Goal: Information Seeking & Learning: Learn about a topic

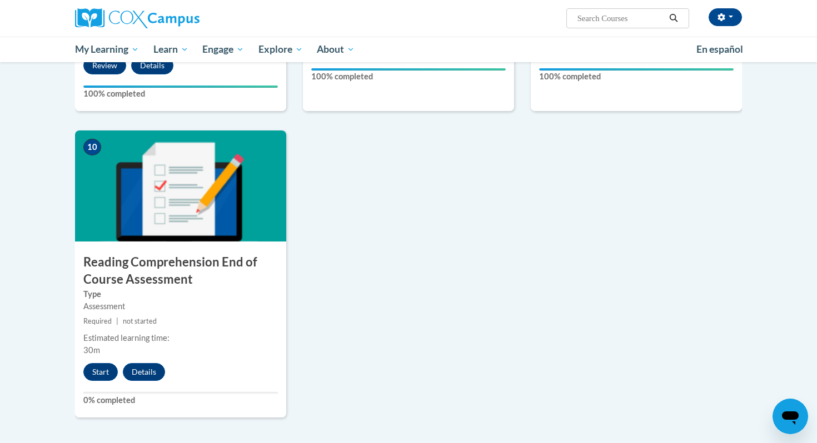
scroll to position [1115, 0]
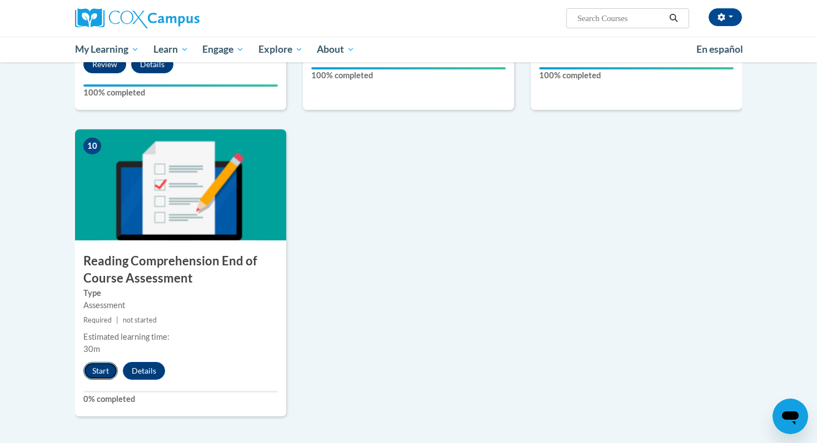
click at [93, 375] on button "Start" at bounding box center [100, 371] width 34 height 18
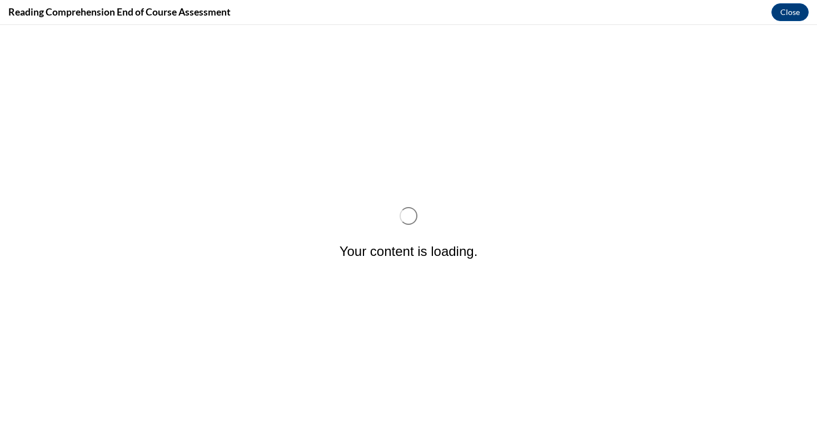
scroll to position [0, 0]
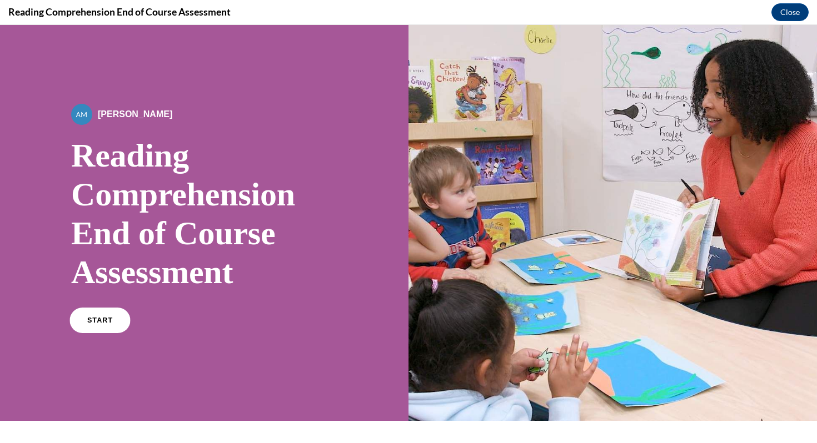
click at [87, 320] on link "START" at bounding box center [99, 321] width 61 height 26
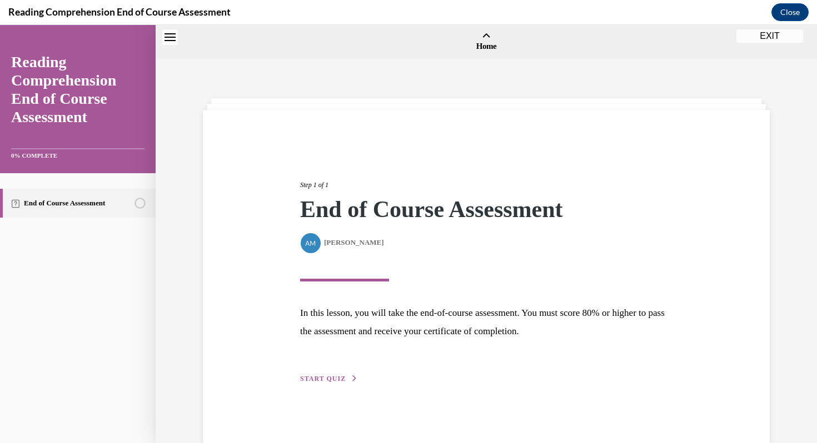
scroll to position [34, 0]
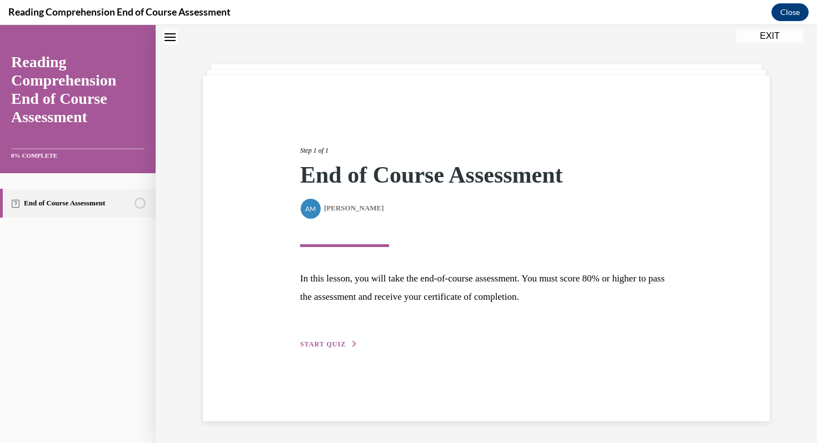
click at [324, 350] on div "Step 1 of 1 End of Course Assessment By Alexander Mackey Alexander Mackey In th…" at bounding box center [486, 235] width 389 height 231
click at [322, 345] on span "START QUIZ" at bounding box center [323, 345] width 46 height 8
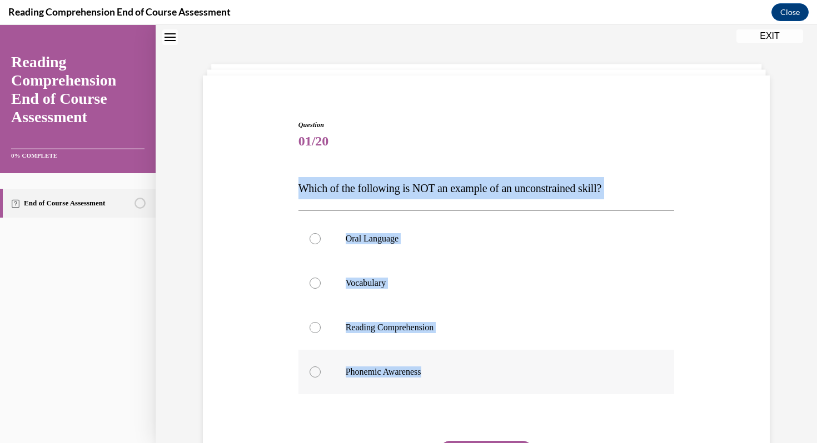
drag, startPoint x: 282, startPoint y: 169, endPoint x: 432, endPoint y: 372, distance: 251.8
click at [432, 372] on div "Question 01/20 Which of the following is NOT an example of an unconstrained ski…" at bounding box center [486, 310] width 572 height 446
copy div "Which of the following is NOT an example of an unconstrained skill? Oral Langua…"
click at [408, 381] on label "Phonemic Awareness" at bounding box center [486, 372] width 376 height 44
click at [321, 378] on input "Phonemic Awareness" at bounding box center [315, 372] width 11 height 11
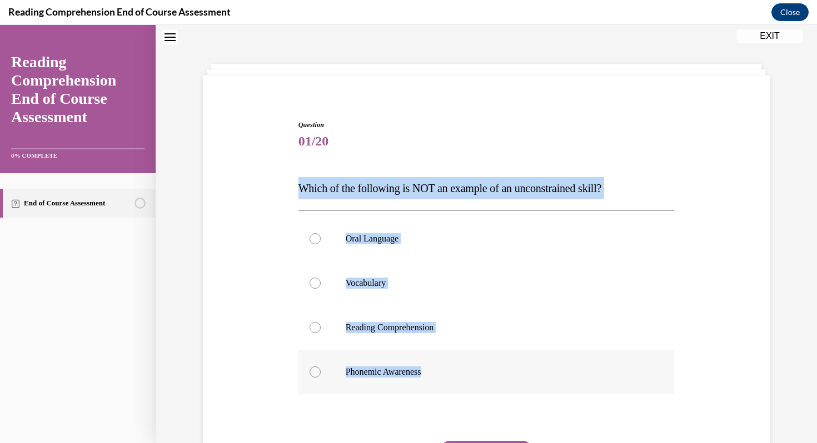
radio input "true"
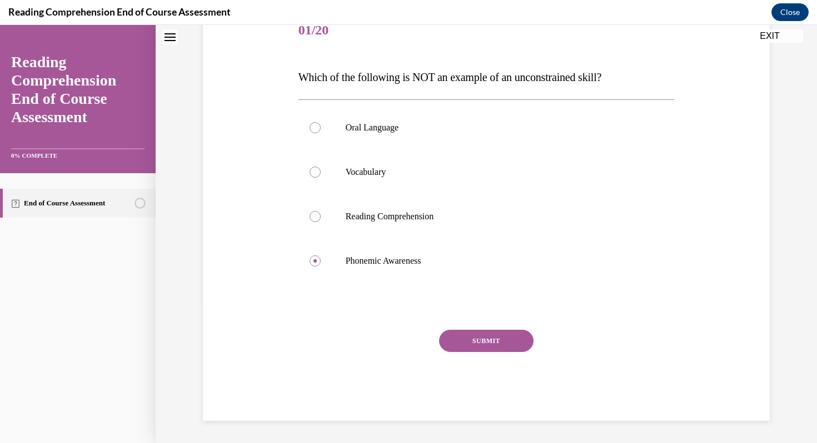
click at [493, 340] on button "SUBMIT" at bounding box center [486, 341] width 94 height 22
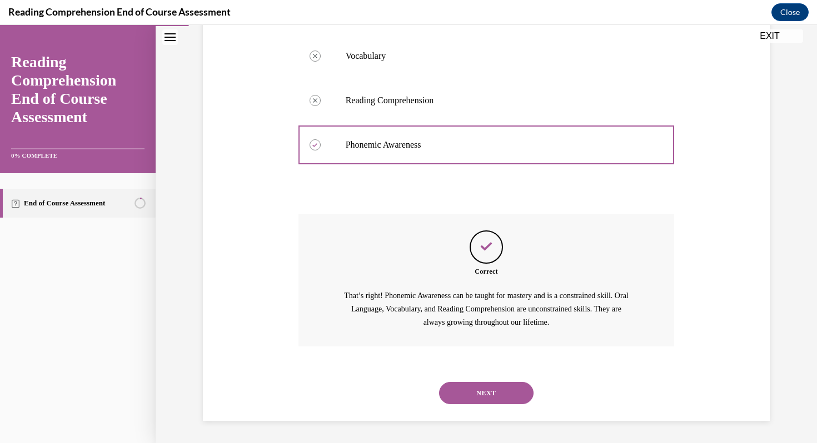
click at [480, 393] on button "NEXT" at bounding box center [486, 393] width 94 height 22
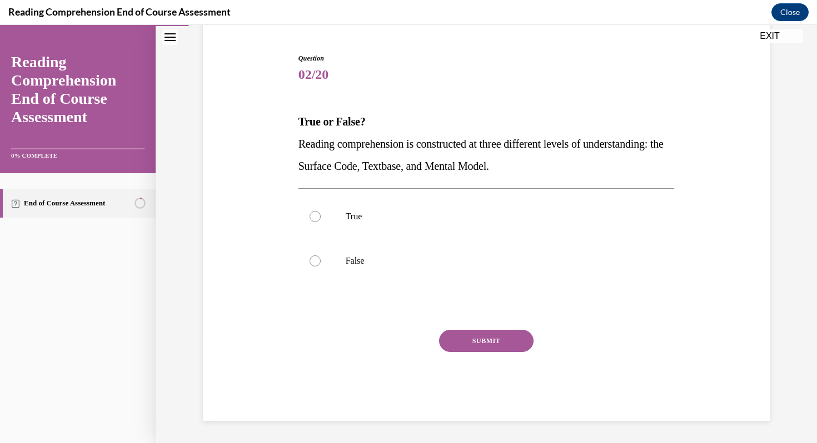
scroll to position [101, 0]
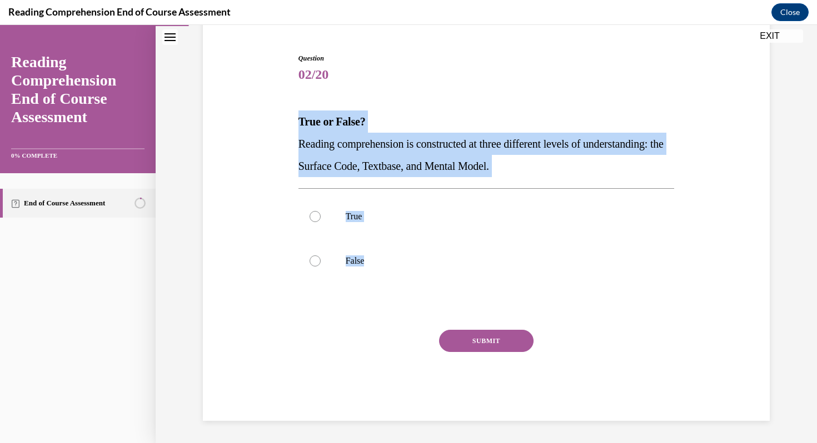
drag, startPoint x: 288, startPoint y: 113, endPoint x: 420, endPoint y: 287, distance: 218.0
click at [420, 287] on div "Question 02/20 True or False? Reading comprehension is constructed at three dif…" at bounding box center [486, 220] width 572 height 401
copy div "True or False? Reading comprehension is constructed at three different levels o…"
click at [342, 226] on label "True" at bounding box center [486, 216] width 376 height 44
click at [321, 222] on input "True" at bounding box center [315, 216] width 11 height 11
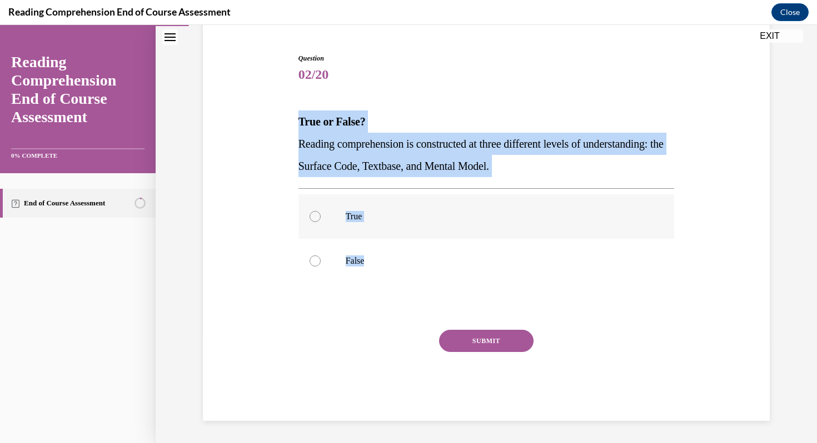
radio input "true"
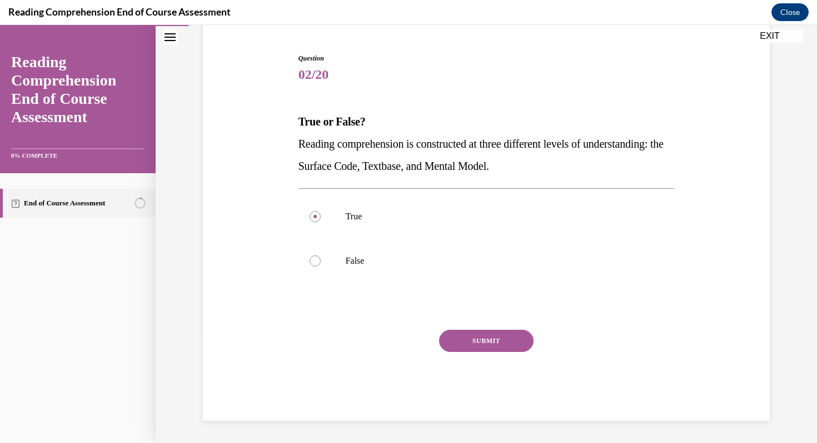
click at [482, 333] on button "SUBMIT" at bounding box center [486, 341] width 94 height 22
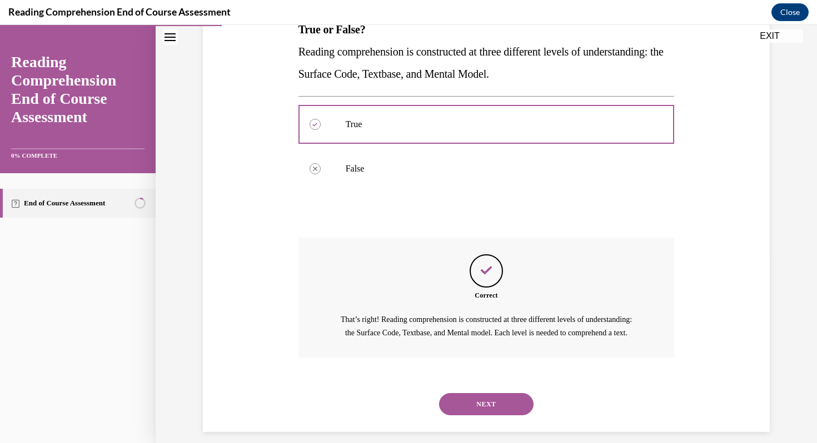
scroll to position [217, 0]
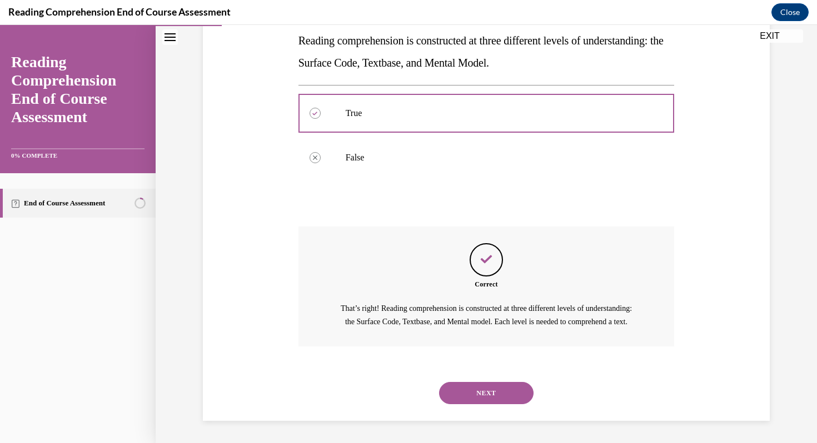
click at [500, 392] on button "NEXT" at bounding box center [486, 393] width 94 height 22
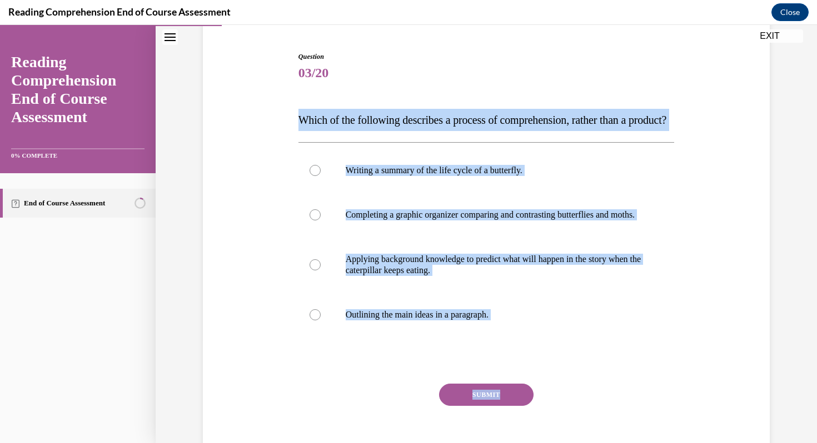
scroll to position [119, 0]
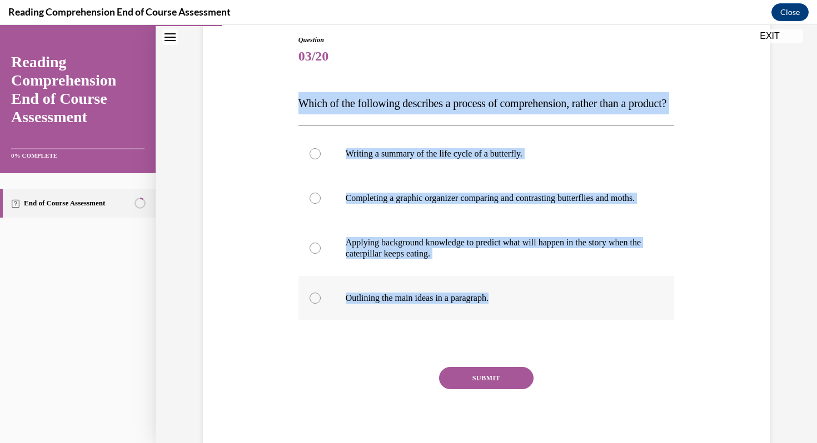
drag, startPoint x: 264, startPoint y: 206, endPoint x: 500, endPoint y: 338, distance: 269.9
click at [500, 338] on div "Question 03/20 Which of the following describes a process of comprehension, rat…" at bounding box center [486, 230] width 572 height 457
copy div "Which of the following describes a process of comprehension, rather than a prod…"
click at [403, 259] on p "Applying background knowledge to predict what will happen in the story when the…" at bounding box center [496, 248] width 301 height 22
click at [321, 254] on input "Applying background knowledge to predict what will happen in the story when the…" at bounding box center [315, 248] width 11 height 11
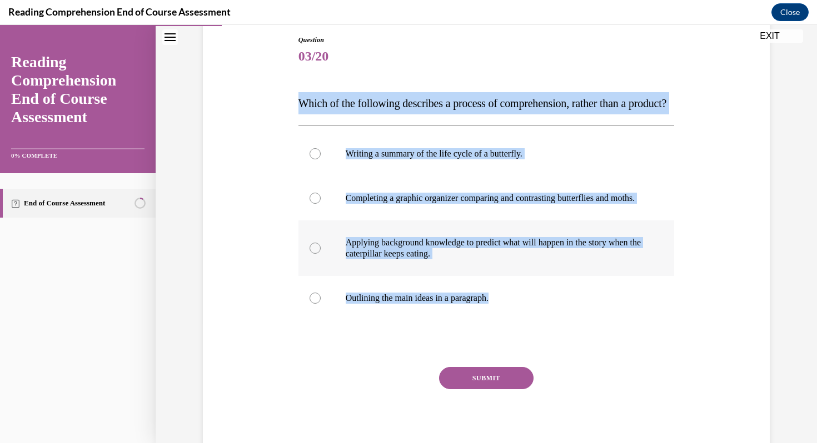
radio input "true"
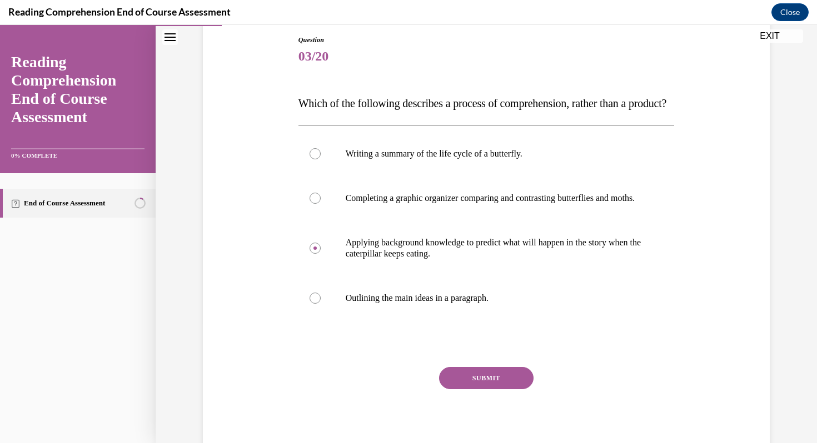
click at [472, 423] on div "SUBMIT" at bounding box center [486, 395] width 376 height 56
click at [465, 390] on button "SUBMIT" at bounding box center [486, 378] width 94 height 22
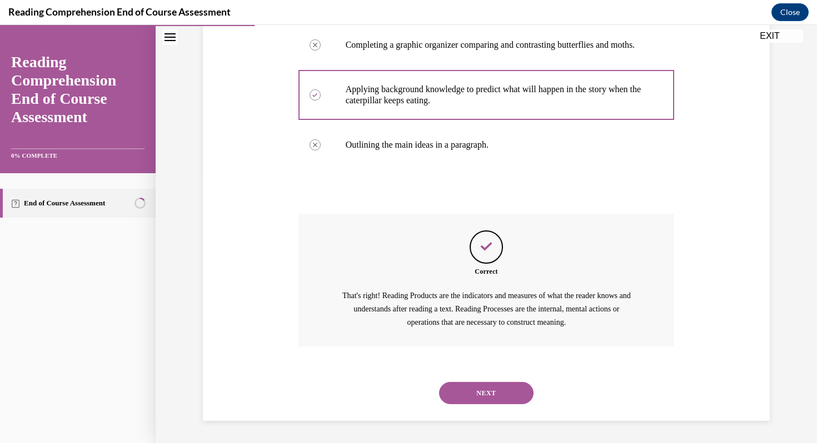
scroll to position [306, 0]
click at [470, 401] on button "NEXT" at bounding box center [486, 393] width 94 height 22
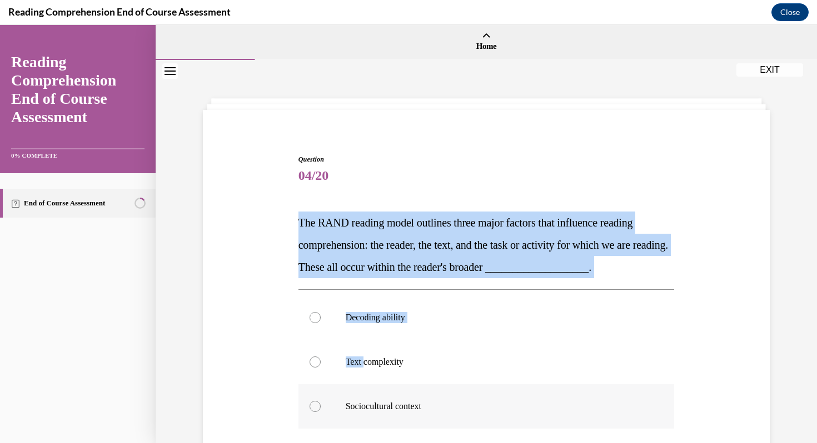
drag, startPoint x: 281, startPoint y: 214, endPoint x: 387, endPoint y: 403, distance: 216.7
click at [387, 403] on div "Question 04/20 The RAND reading model outlines three major factors that influen…" at bounding box center [486, 366] width 572 height 490
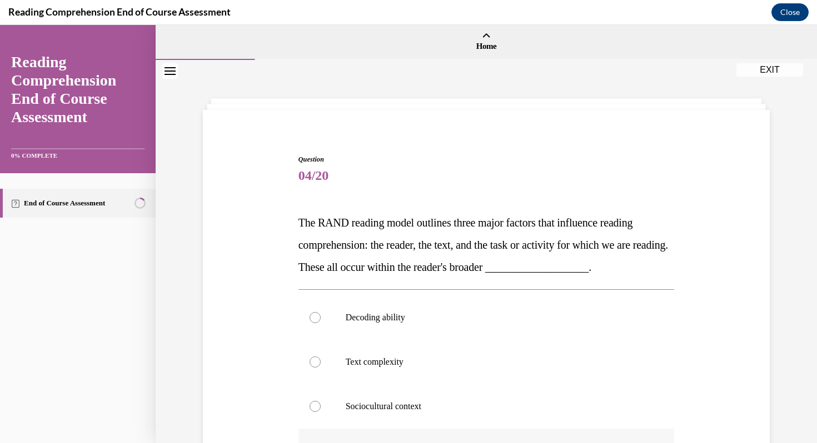
click at [381, 443] on label "Assessments" at bounding box center [486, 451] width 376 height 44
click at [321, 443] on input "Assessments" at bounding box center [315, 451] width 11 height 11
radio input "true"
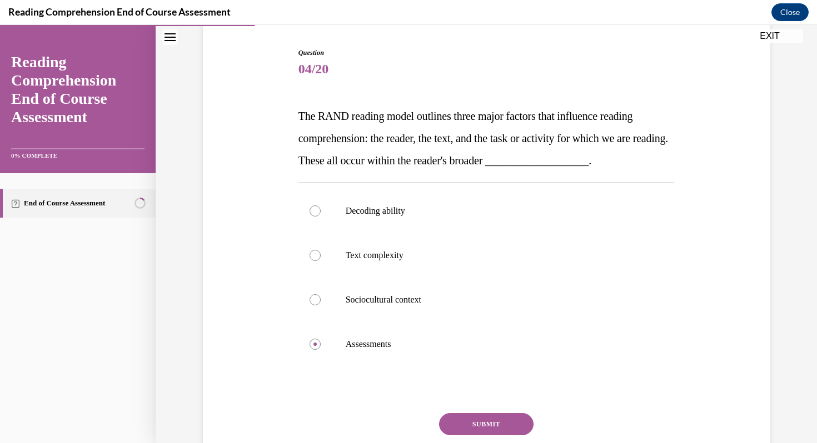
scroll to position [107, 0]
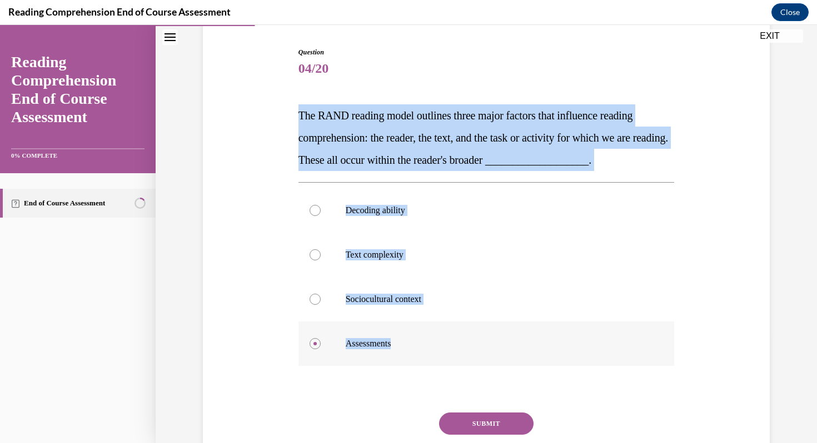
drag, startPoint x: 290, startPoint y: 105, endPoint x: 413, endPoint y: 359, distance: 282.3
click at [416, 359] on div "Question 04/20 The RAND reading model outlines three major factors that influen…" at bounding box center [486, 259] width 572 height 490
copy div "The RAND reading model outlines three major factors that influence reading comp…"
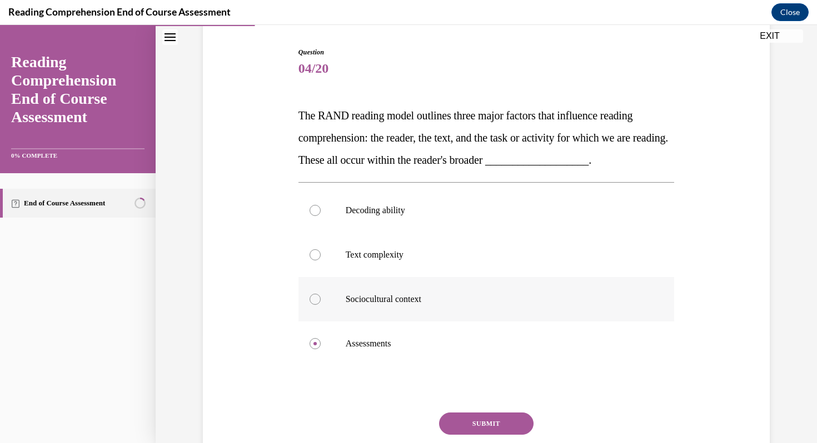
click at [404, 292] on label "Sociocultural context" at bounding box center [486, 299] width 376 height 44
click at [321, 294] on input "Sociocultural context" at bounding box center [315, 299] width 11 height 11
radio input "true"
click at [467, 420] on button "SUBMIT" at bounding box center [486, 424] width 94 height 22
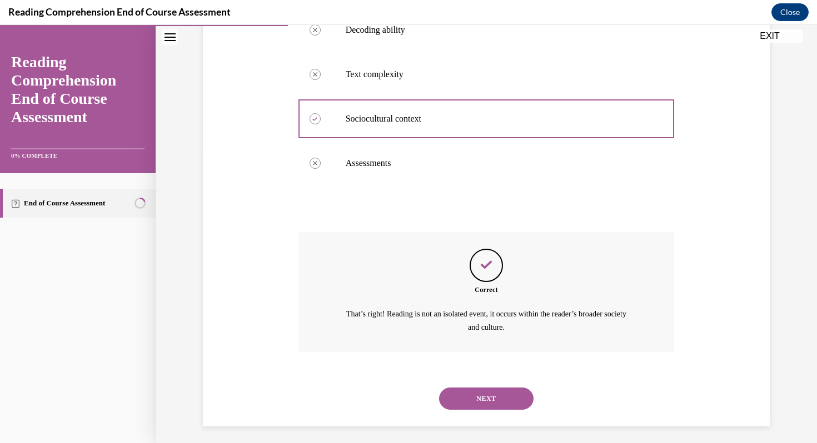
scroll to position [293, 0]
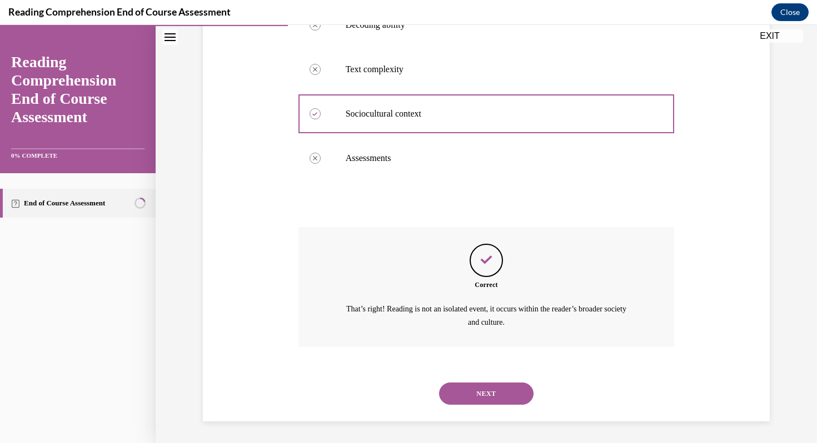
click at [486, 387] on button "NEXT" at bounding box center [486, 394] width 94 height 22
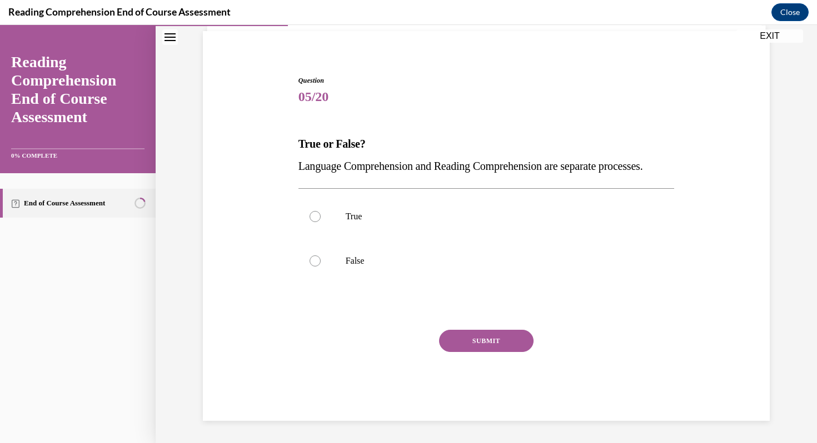
scroll to position [101, 0]
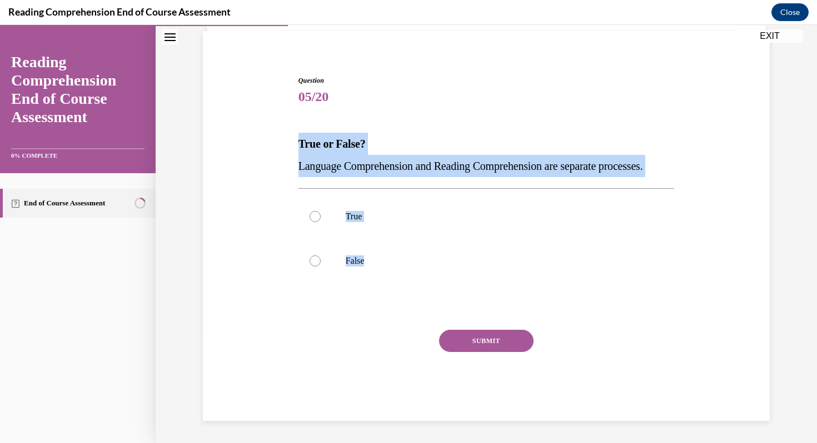
drag, startPoint x: 301, startPoint y: 97, endPoint x: 370, endPoint y: 283, distance: 199.2
click at [370, 283] on div "Question 05/20 True or False? Language Comprehension and Reading Comprehension …" at bounding box center [486, 249] width 376 height 346
copy div "True or False? Language Comprehension and Reading Comprehension are separate pr…"
click at [407, 256] on p "False" at bounding box center [496, 261] width 301 height 11
click at [321, 256] on input "False" at bounding box center [315, 261] width 11 height 11
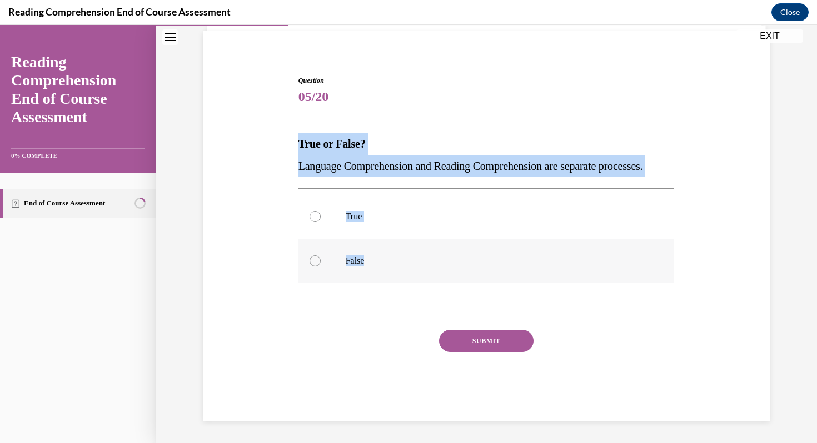
radio input "true"
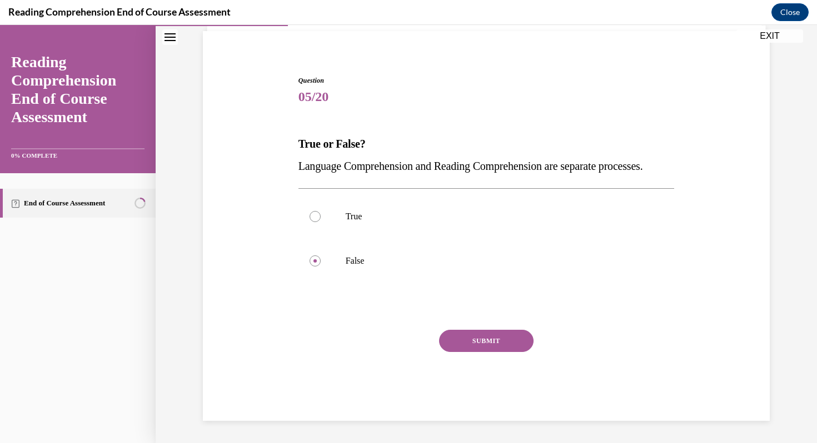
click at [476, 358] on div "SUBMIT" at bounding box center [486, 358] width 376 height 56
click at [476, 348] on button "SUBMIT" at bounding box center [486, 341] width 94 height 22
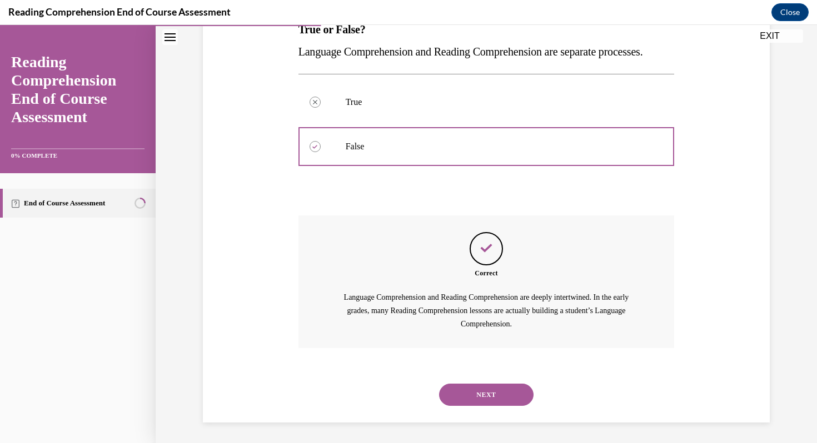
scroll to position [217, 0]
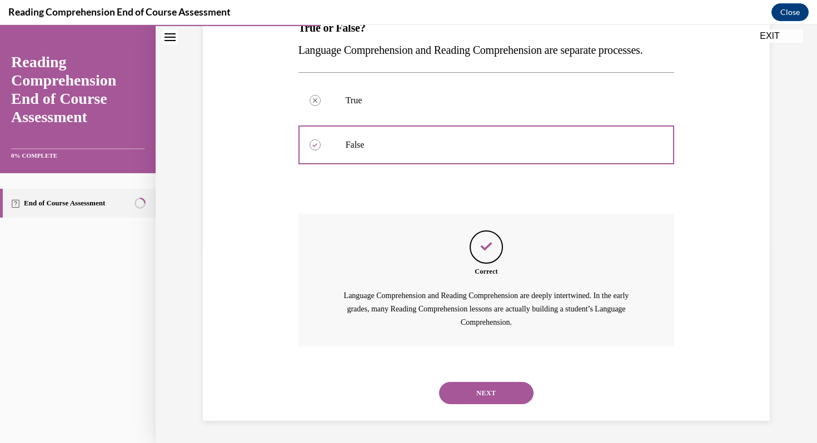
click at [472, 386] on button "NEXT" at bounding box center [486, 393] width 94 height 22
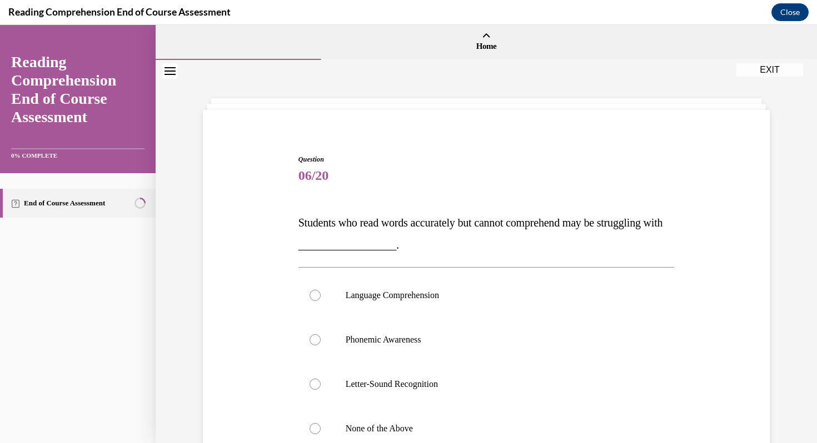
drag, startPoint x: 291, startPoint y: 171, endPoint x: 297, endPoint y: 179, distance: 10.3
click at [297, 179] on div "Question 06/20 Students who read words accurately but cannot comprehend may be …" at bounding box center [486, 355] width 572 height 468
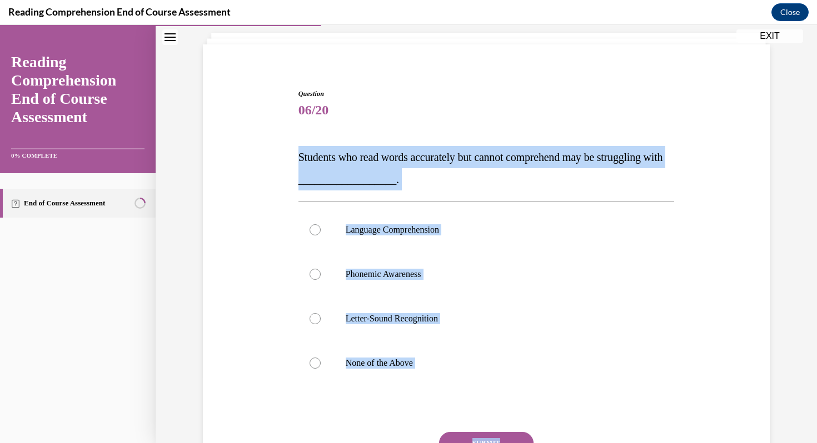
scroll to position [92, 0]
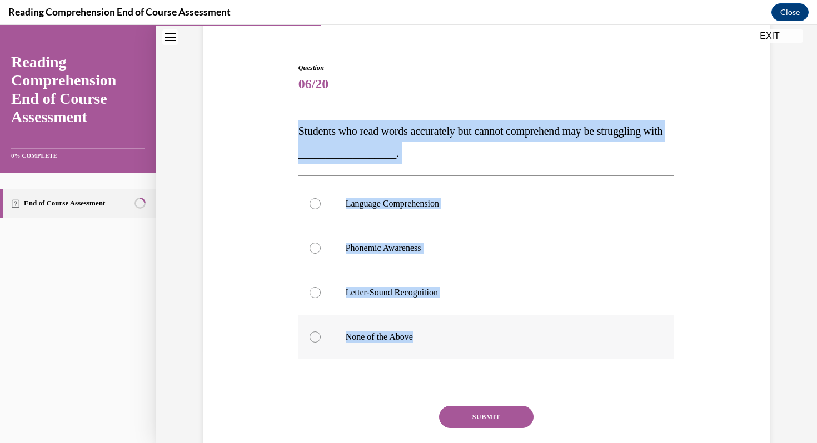
drag, startPoint x: 288, startPoint y: 209, endPoint x: 430, endPoint y: 347, distance: 197.6
click at [430, 347] on div "Question 06/20 Students who read words accurately but cannot comprehend may be …" at bounding box center [486, 263] width 572 height 468
copy div "Students who read words accurately but cannot comprehend may be struggling with…"
click at [417, 197] on label "Language Comprehension" at bounding box center [486, 204] width 376 height 44
click at [321, 198] on input "Language Comprehension" at bounding box center [315, 203] width 11 height 11
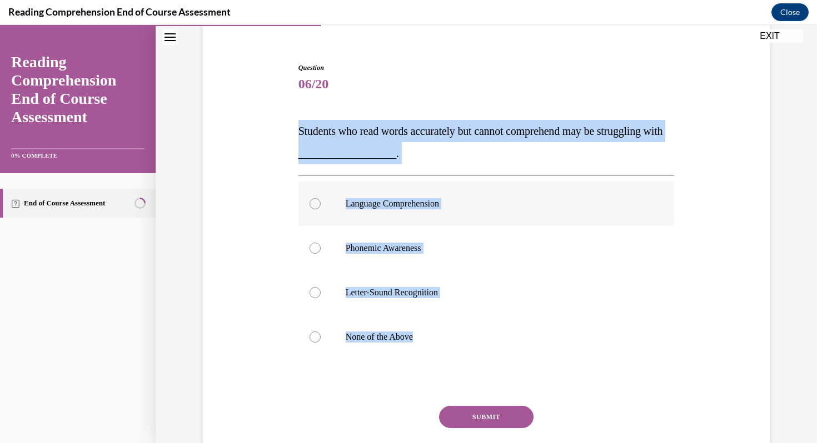
radio input "true"
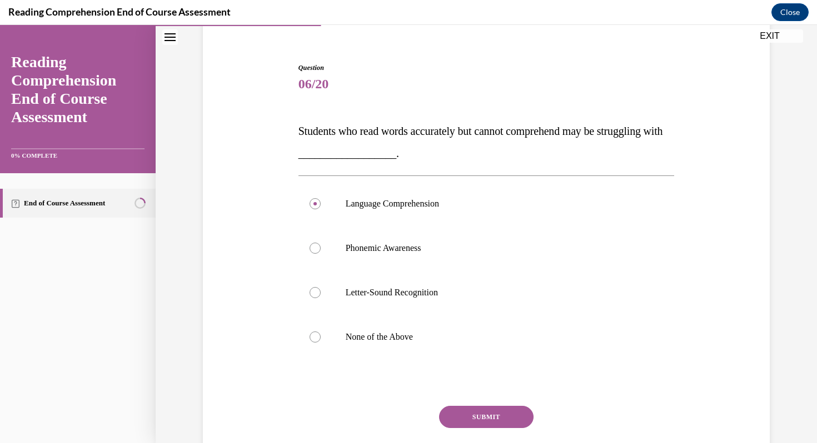
click at [498, 421] on button "SUBMIT" at bounding box center [486, 417] width 94 height 22
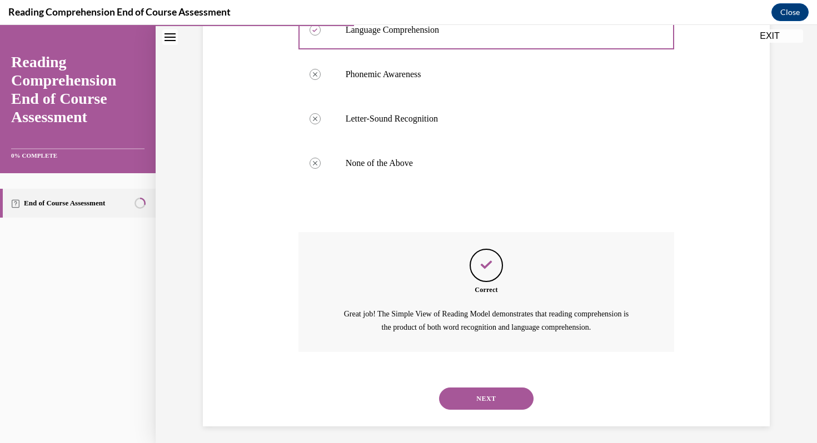
scroll to position [271, 0]
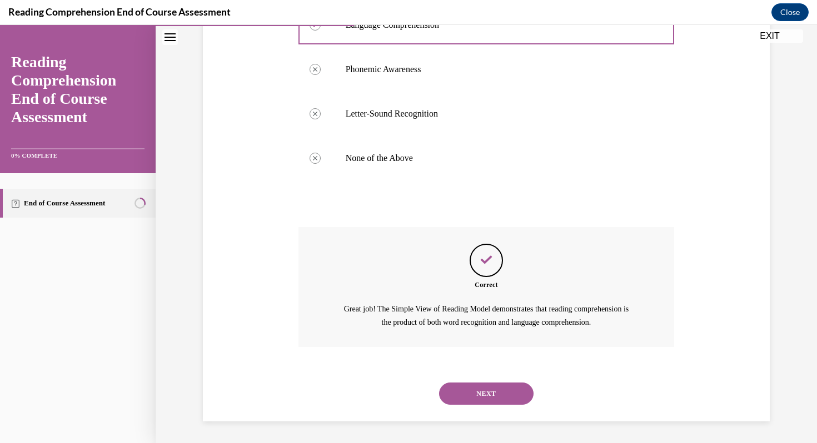
click at [504, 400] on button "NEXT" at bounding box center [486, 394] width 94 height 22
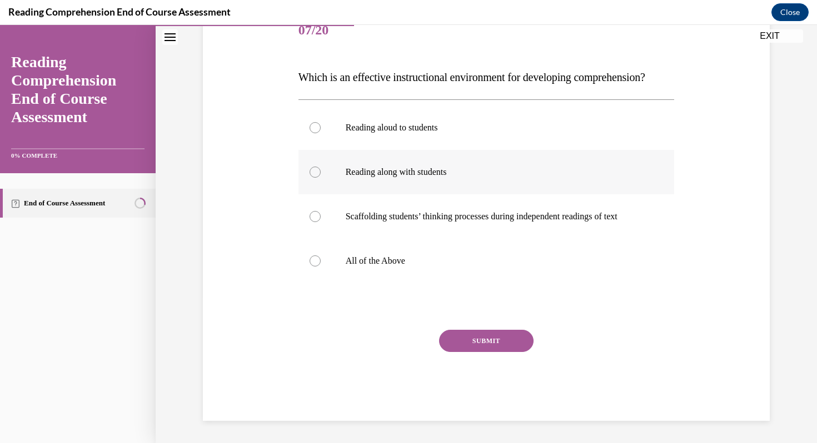
scroll to position [153, 0]
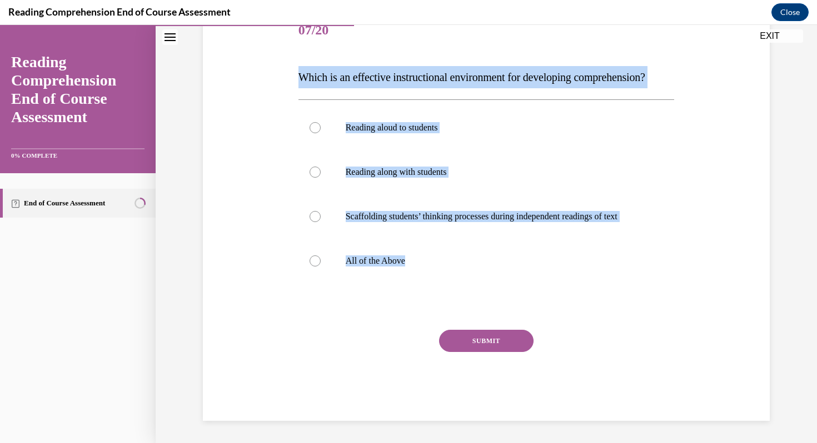
drag, startPoint x: 291, startPoint y: 66, endPoint x: 478, endPoint y: 308, distance: 305.4
click at [478, 308] on div "Question 07/20 Which is an effective instructional environment for developing c…" at bounding box center [486, 199] width 572 height 446
copy div "Which is an effective instructional environment for developing comprehension? R…"
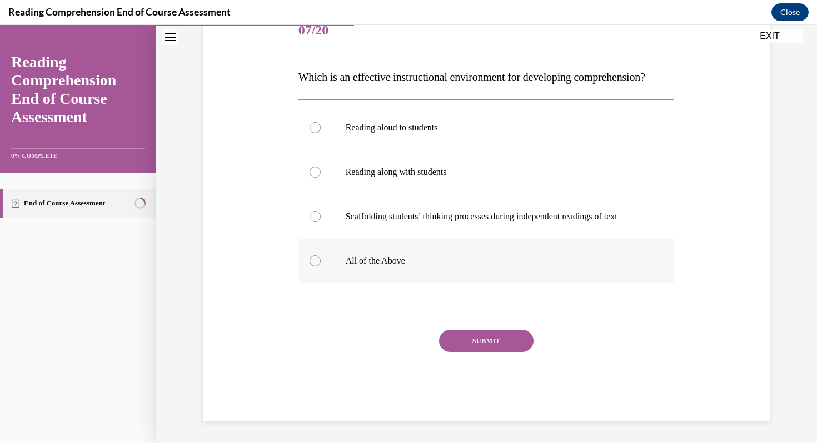
click at [365, 258] on label "All of the Above" at bounding box center [486, 261] width 376 height 44
click at [321, 258] on input "All of the Above" at bounding box center [315, 261] width 11 height 11
radio input "true"
click at [480, 352] on button "SUBMIT" at bounding box center [486, 341] width 94 height 22
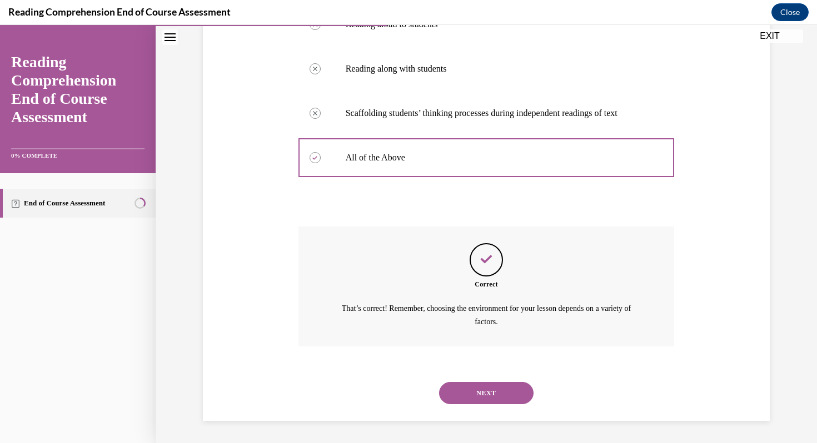
click at [486, 395] on button "NEXT" at bounding box center [486, 393] width 94 height 22
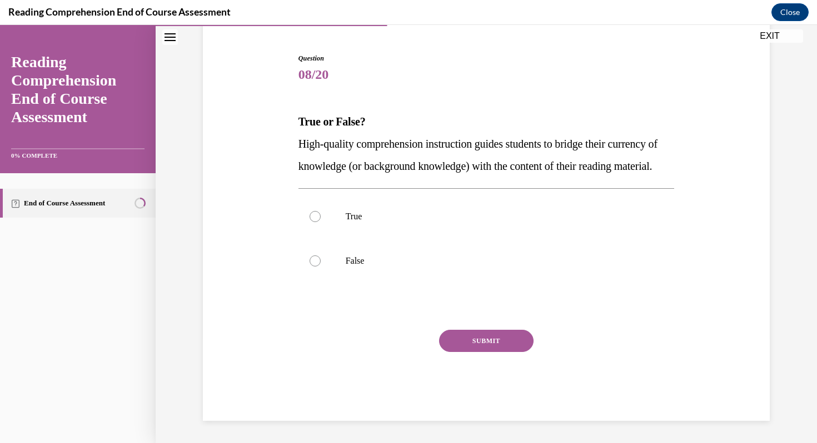
scroll to position [123, 0]
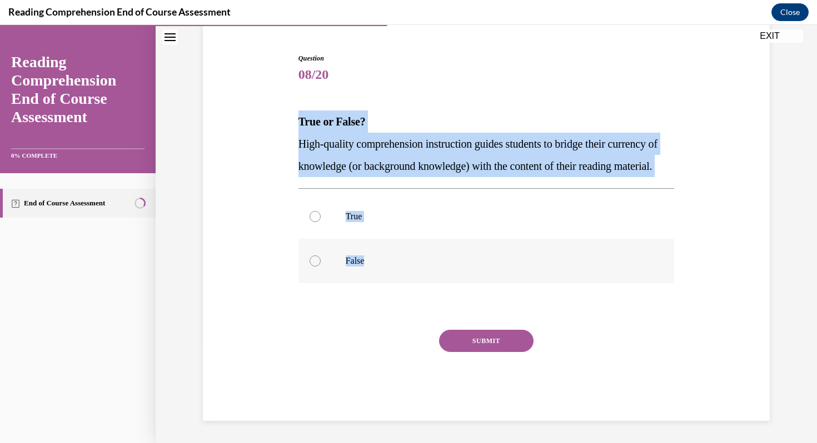
drag, startPoint x: 289, startPoint y: 93, endPoint x: 390, endPoint y: 271, distance: 203.8
click at [390, 271] on div "Question 08/20 True or False? High-quality comprehension instruction guides stu…" at bounding box center [486, 220] width 572 height 401
copy div "True or False? High-quality comprehension instruction guides students to bridge…"
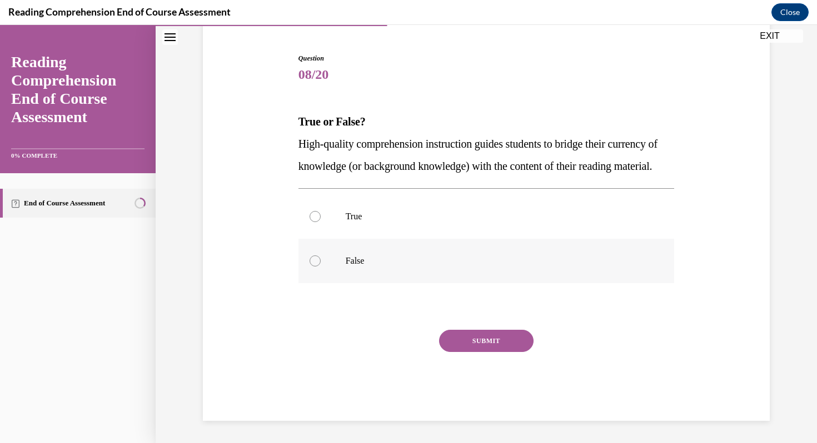
click at [329, 241] on label "False" at bounding box center [486, 261] width 376 height 44
click at [321, 256] on input "False" at bounding box center [315, 261] width 11 height 11
radio input "true"
click at [331, 226] on label "True" at bounding box center [486, 216] width 376 height 44
click at [321, 222] on input "True" at bounding box center [315, 216] width 11 height 11
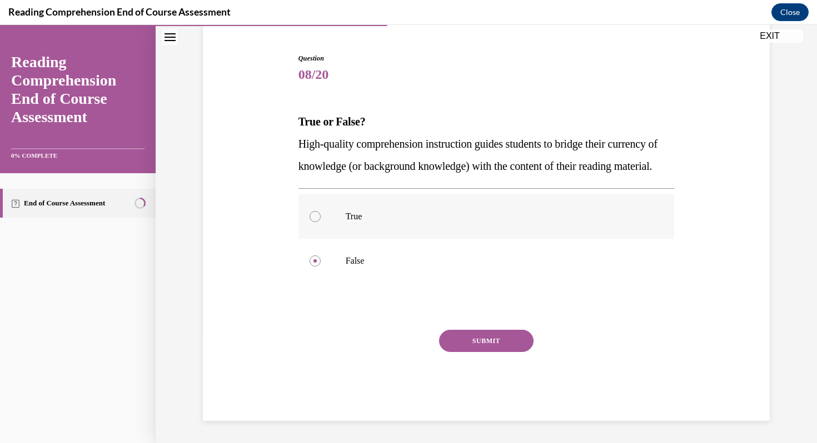
radio input "true"
click at [484, 354] on div "SUBMIT" at bounding box center [486, 358] width 376 height 56
click at [483, 346] on button "SUBMIT" at bounding box center [486, 341] width 94 height 22
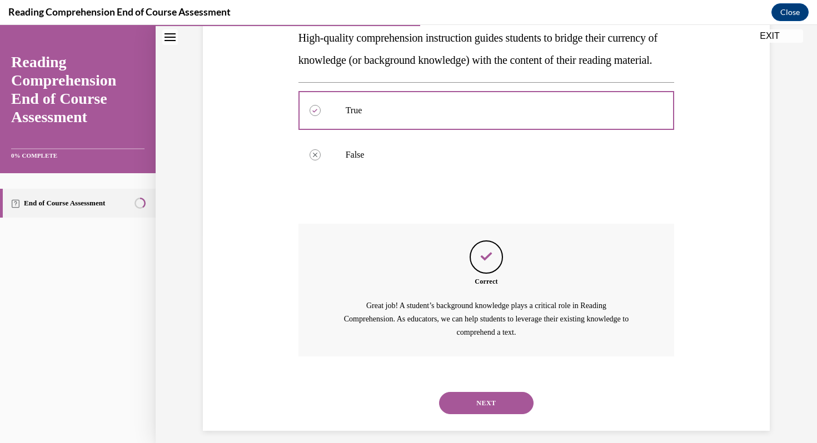
scroll to position [239, 0]
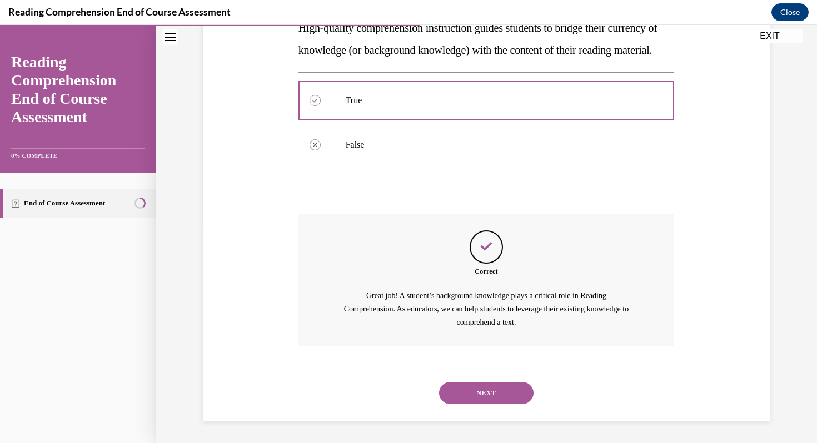
click at [483, 397] on button "NEXT" at bounding box center [486, 393] width 94 height 22
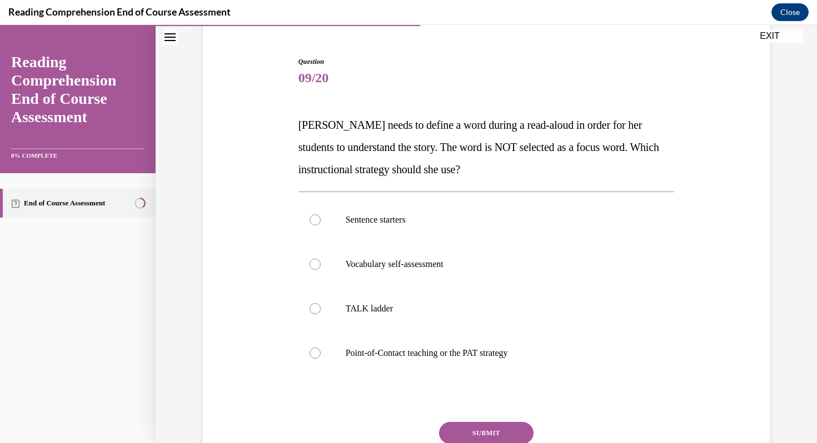
scroll to position [100, 0]
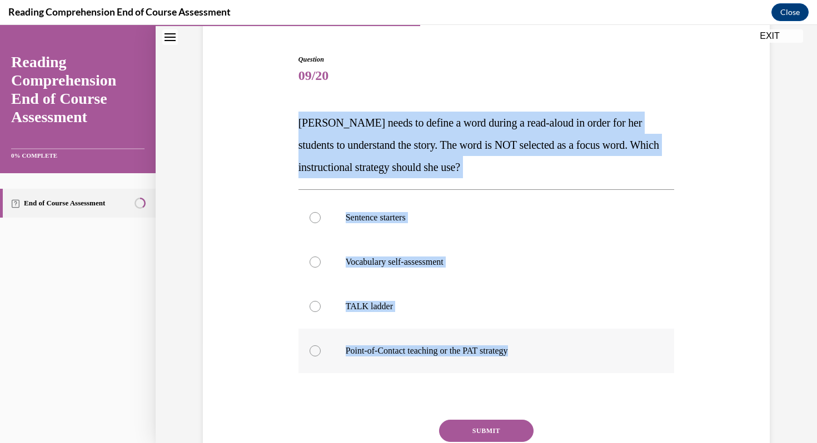
drag, startPoint x: 284, startPoint y: 102, endPoint x: 527, endPoint y: 353, distance: 350.1
click at [527, 353] on div "Question 09/20 Mrs. Ivie needs to define a word during a read-aloud in order fo…" at bounding box center [486, 266] width 572 height 490
click at [502, 437] on button "SUBMIT" at bounding box center [486, 431] width 94 height 22
copy div "Mrs. Ivie needs to define a word during a read-aloud in order for her students …"
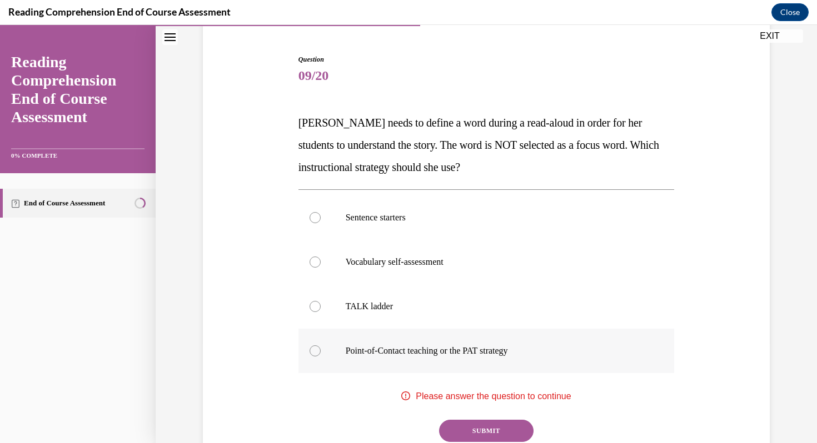
click at [402, 347] on p "Point-of-Contact teaching or the PAT strategy" at bounding box center [496, 351] width 301 height 11
click at [321, 347] on input "Point-of-Contact teaching or the PAT strategy" at bounding box center [315, 351] width 11 height 11
radio input "true"
click at [487, 432] on button "SUBMIT" at bounding box center [486, 431] width 94 height 22
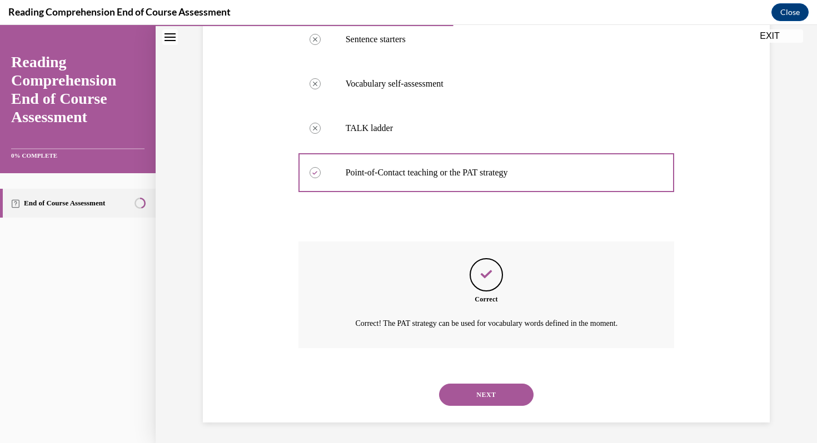
scroll to position [280, 0]
click at [481, 397] on button "NEXT" at bounding box center [486, 393] width 94 height 22
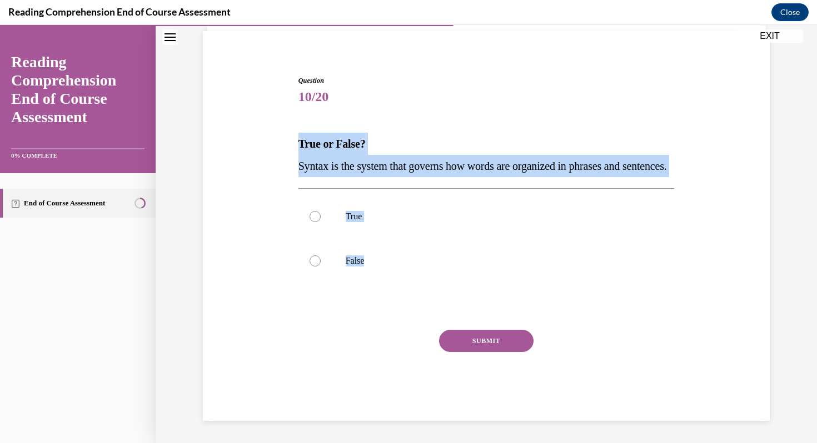
drag, startPoint x: 286, startPoint y: 116, endPoint x: 383, endPoint y: 294, distance: 203.4
click at [383, 294] on div "Question 10/20 True or False? Syntax is the system that governs how words are o…" at bounding box center [486, 231] width 572 height 379
copy div "True or False? Syntax is the system that governs how words are organized in phr…"
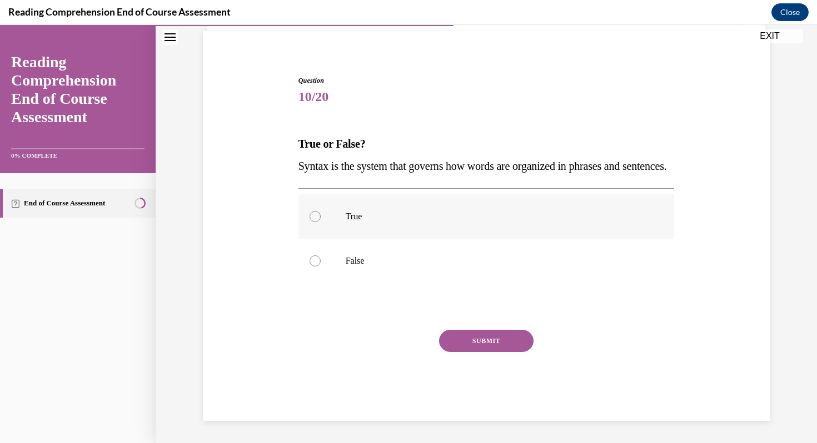
click at [392, 204] on label "True" at bounding box center [486, 216] width 376 height 44
click at [321, 211] on input "True" at bounding box center [315, 216] width 11 height 11
radio input "true"
click at [472, 345] on button "SUBMIT" at bounding box center [486, 341] width 94 height 22
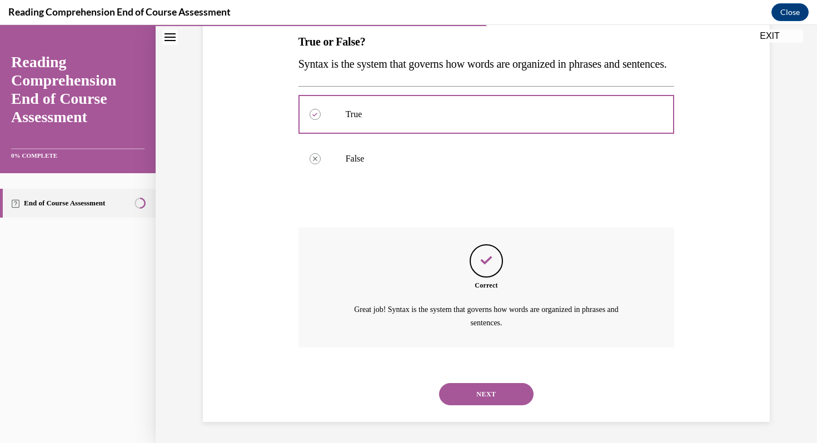
scroll to position [204, 0]
click at [456, 397] on button "NEXT" at bounding box center [486, 393] width 94 height 22
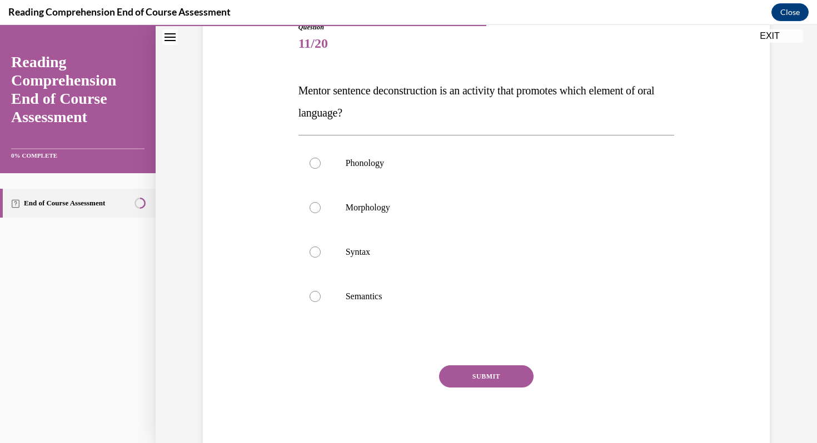
scroll to position [134, 0]
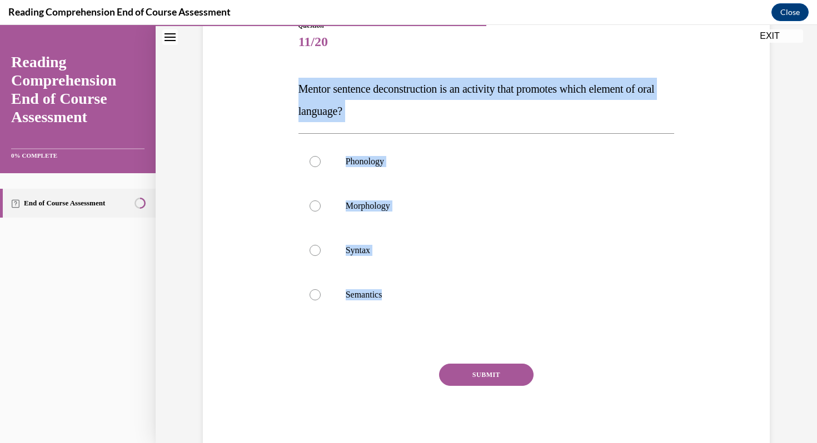
drag, startPoint x: 282, startPoint y: 83, endPoint x: 401, endPoint y: 334, distance: 278.1
click at [401, 334] on div "Question 11/20 Mentor sentence deconstruction is an activity that promotes whic…" at bounding box center [486, 221] width 572 height 468
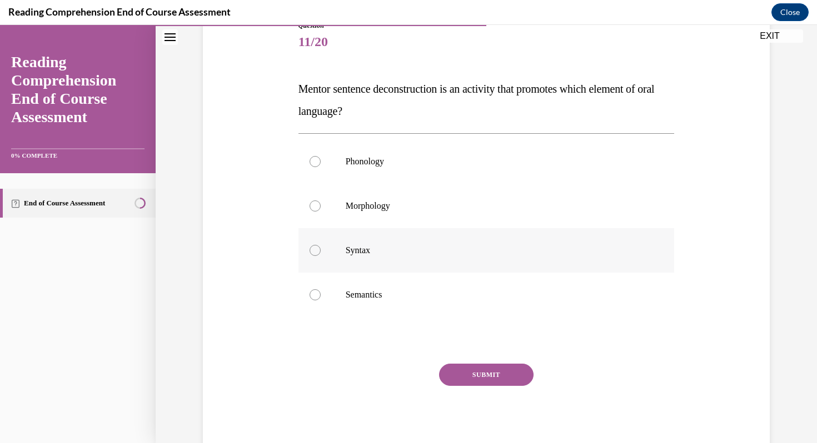
click at [396, 253] on p "Syntax" at bounding box center [496, 250] width 301 height 11
click at [321, 253] on input "Syntax" at bounding box center [315, 250] width 11 height 11
radio input "true"
click at [464, 381] on button "SUBMIT" at bounding box center [486, 375] width 94 height 22
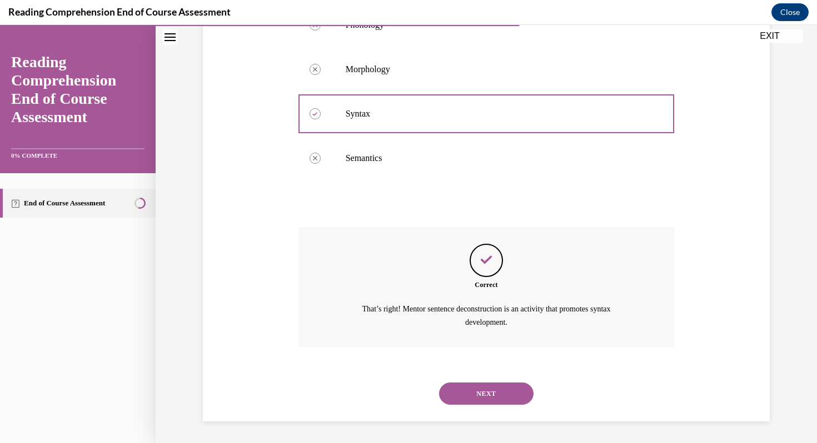
click at [474, 403] on button "NEXT" at bounding box center [486, 394] width 94 height 22
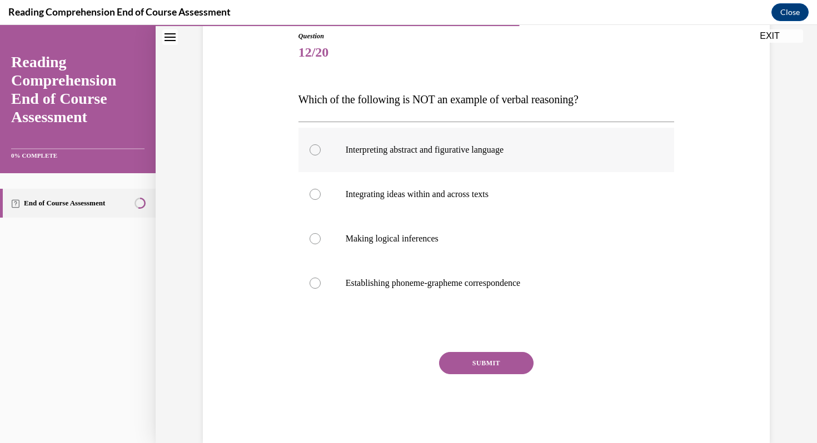
scroll to position [146, 0]
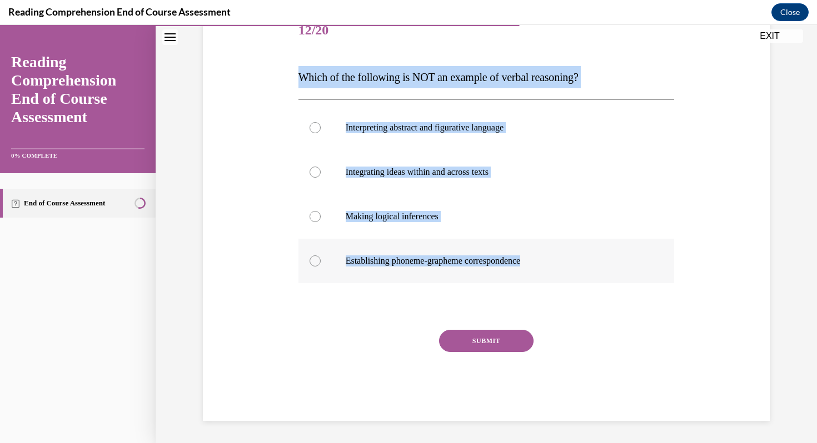
drag, startPoint x: 281, startPoint y: 89, endPoint x: 539, endPoint y: 261, distance: 310.2
click at [539, 261] on div "Question 12/20 Which of the following is NOT an example of verbal reasoning? In…" at bounding box center [486, 199] width 572 height 446
click at [404, 270] on label "Establishing phoneme-grapheme correspondence" at bounding box center [486, 261] width 376 height 44
click at [321, 267] on input "Establishing phoneme-grapheme correspondence" at bounding box center [315, 261] width 11 height 11
radio input "true"
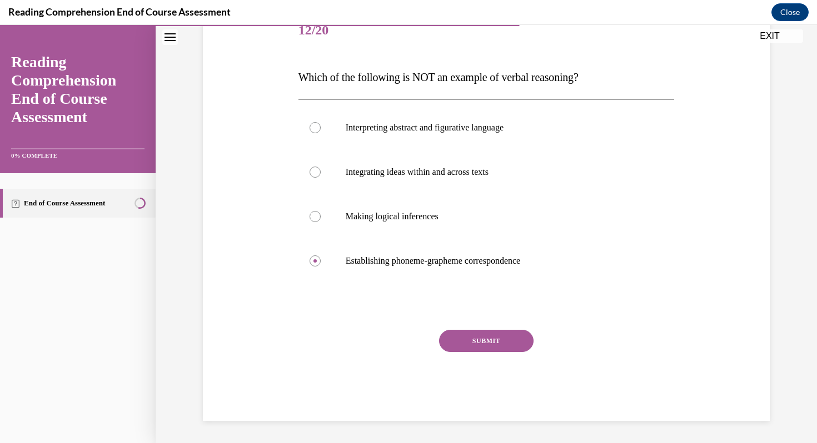
click at [472, 341] on button "SUBMIT" at bounding box center [486, 341] width 94 height 22
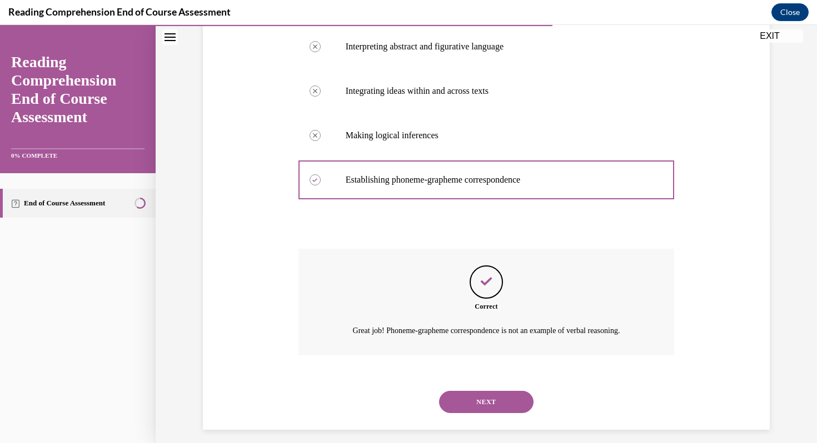
scroll to position [236, 0]
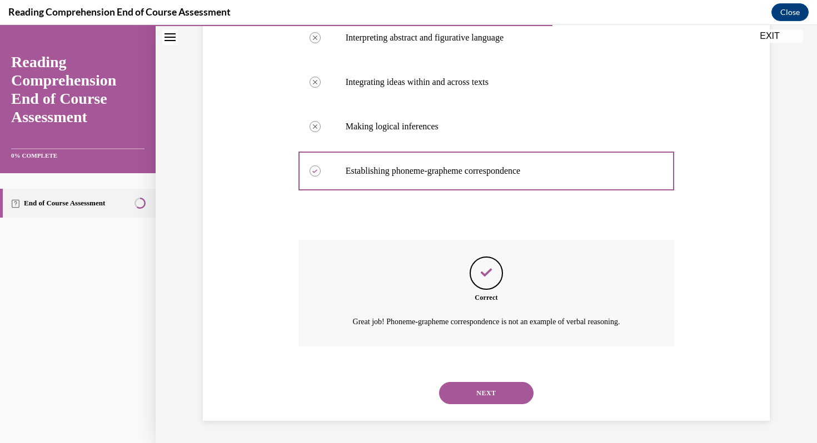
click at [478, 408] on div "NEXT" at bounding box center [486, 393] width 376 height 44
click at [478, 394] on button "NEXT" at bounding box center [486, 393] width 94 height 22
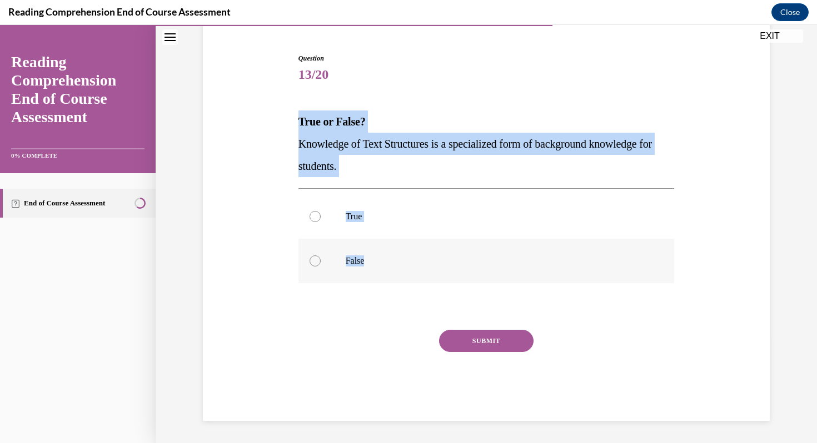
drag, startPoint x: 288, startPoint y: 116, endPoint x: 415, endPoint y: 271, distance: 200.3
click at [415, 271] on div "Question 13/20 True or False? Knowledge of Text Structures is a specialized for…" at bounding box center [486, 220] width 572 height 401
click at [351, 232] on label "True" at bounding box center [486, 216] width 376 height 44
click at [321, 222] on input "True" at bounding box center [315, 216] width 11 height 11
radio input "true"
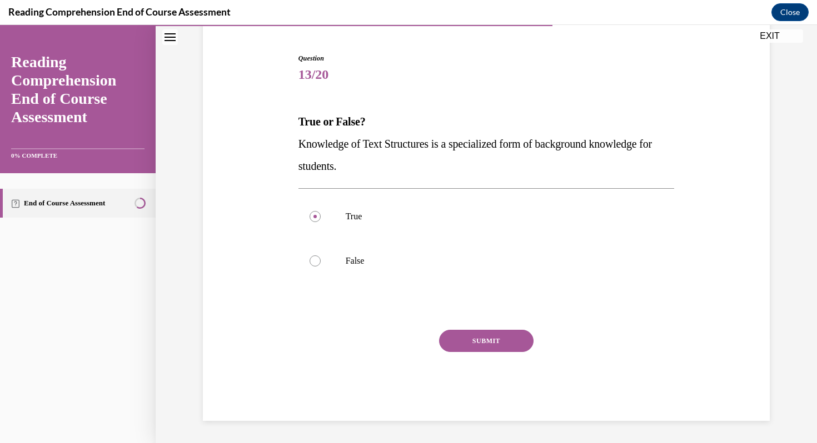
click at [443, 341] on button "SUBMIT" at bounding box center [486, 341] width 94 height 22
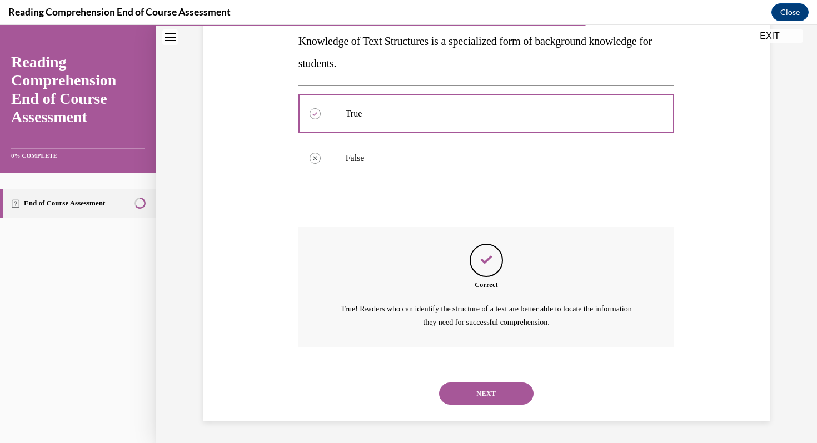
click at [474, 399] on button "NEXT" at bounding box center [486, 394] width 94 height 22
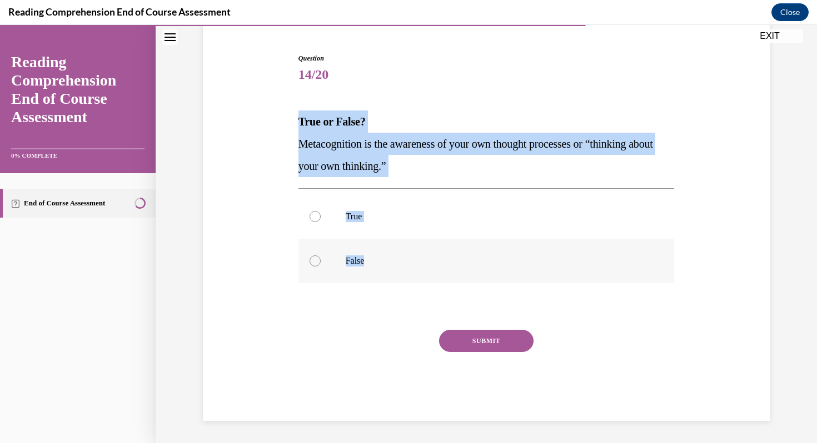
drag, startPoint x: 289, startPoint y: 104, endPoint x: 420, endPoint y: 271, distance: 211.8
click at [420, 271] on div "Question 14/20 True or False? Metacognition is the awareness of your own though…" at bounding box center [486, 220] width 572 height 401
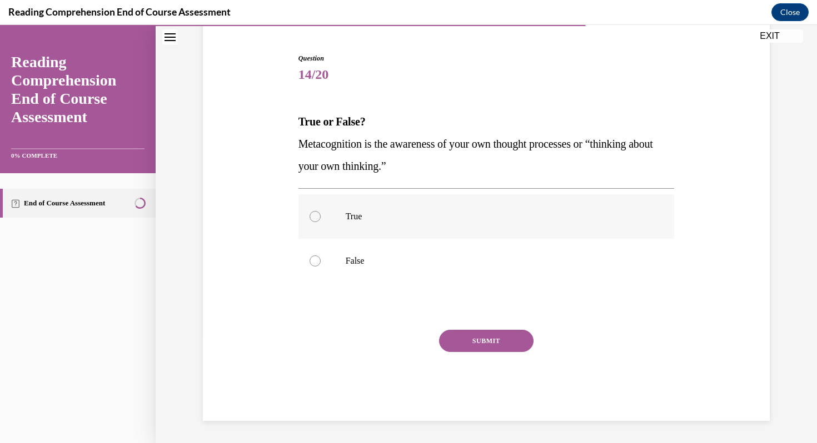
click at [352, 212] on p "True" at bounding box center [496, 216] width 301 height 11
click at [321, 212] on input "True" at bounding box center [315, 216] width 11 height 11
radio input "true"
click at [466, 346] on button "SUBMIT" at bounding box center [486, 341] width 94 height 22
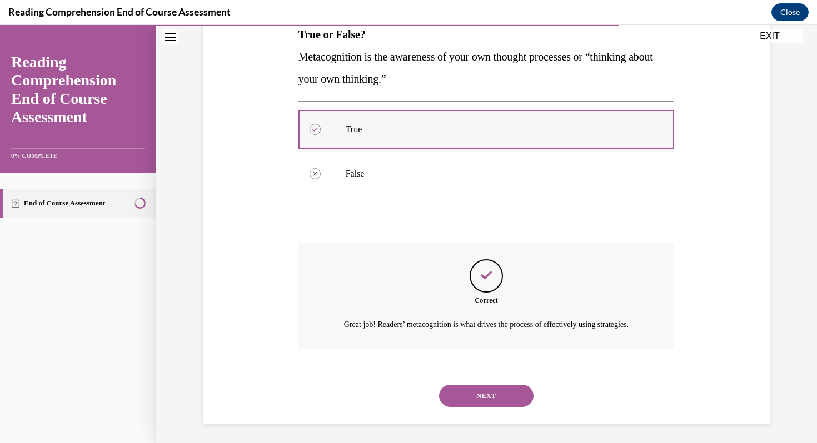
scroll to position [204, 0]
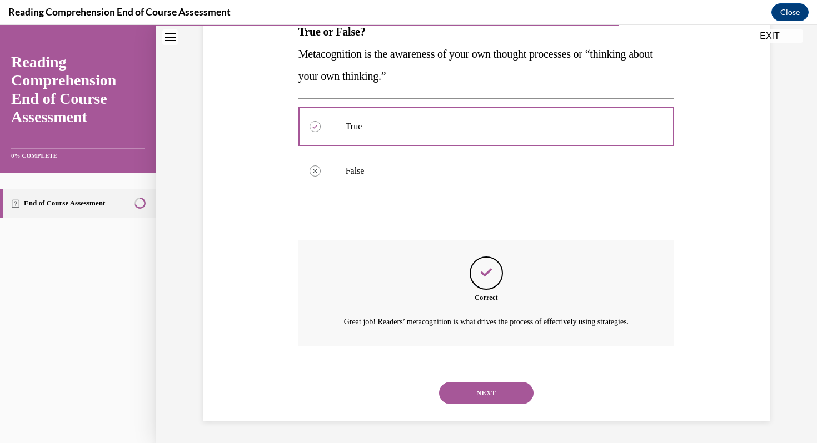
click at [505, 383] on button "NEXT" at bounding box center [486, 393] width 94 height 22
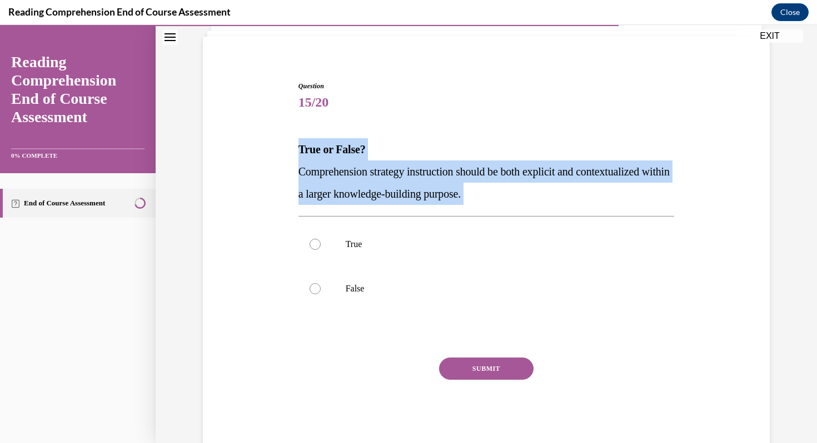
scroll to position [101, 0]
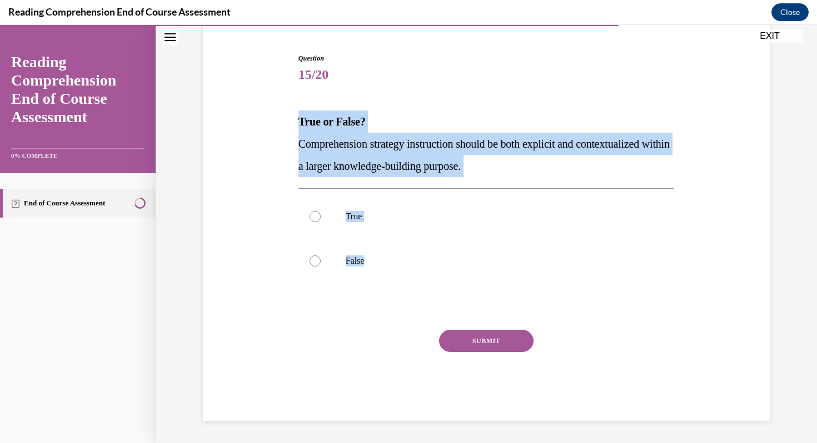
drag, startPoint x: 288, startPoint y: 118, endPoint x: 414, endPoint y: 322, distance: 239.5
click at [414, 322] on div "Question 15/20 True or False? Comprehension strategy instruction should be both…" at bounding box center [486, 220] width 572 height 401
click at [450, 344] on button "SUBMIT" at bounding box center [486, 341] width 94 height 22
click at [357, 226] on label "True" at bounding box center [486, 216] width 376 height 44
click at [321, 222] on input "True" at bounding box center [315, 216] width 11 height 11
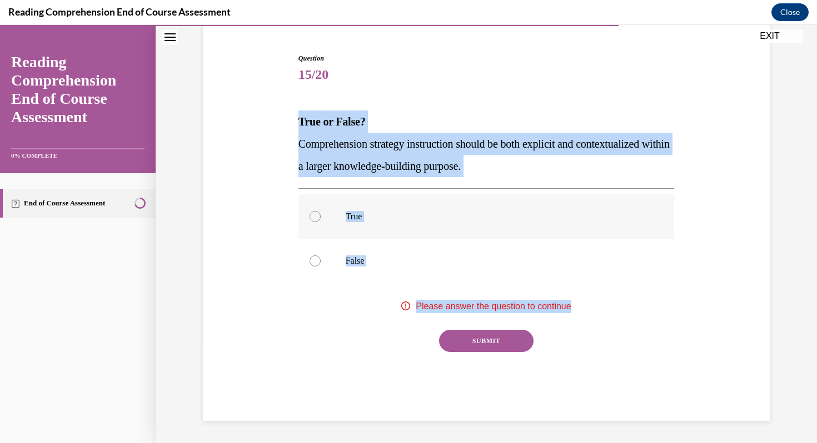
radio input "true"
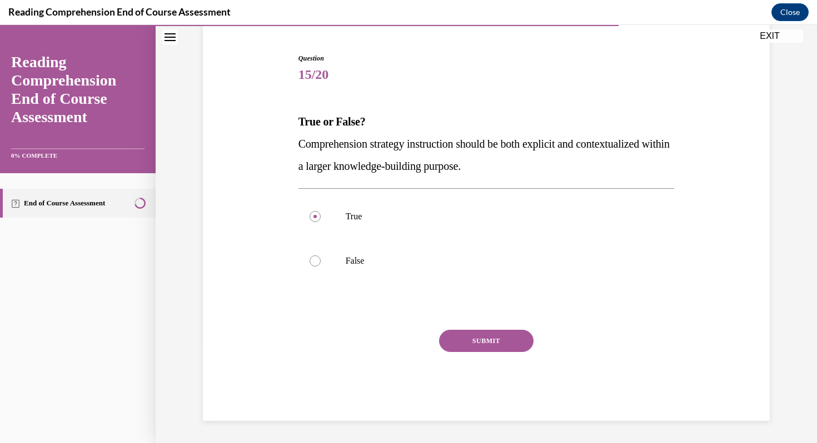
click at [458, 343] on button "SUBMIT" at bounding box center [486, 341] width 94 height 22
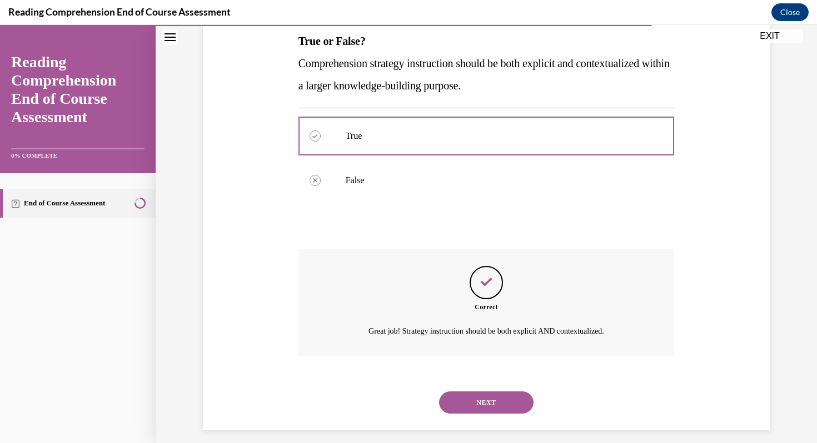
scroll to position [191, 0]
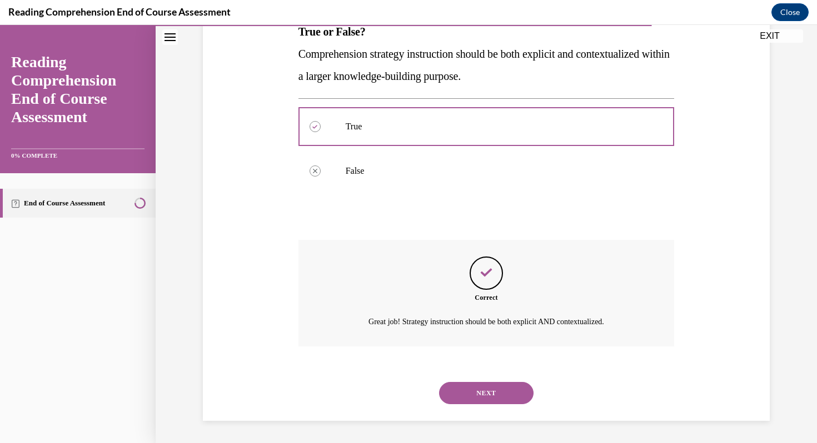
click at [468, 415] on div "NEXT" at bounding box center [486, 393] width 376 height 44
click at [465, 402] on button "NEXT" at bounding box center [486, 393] width 94 height 22
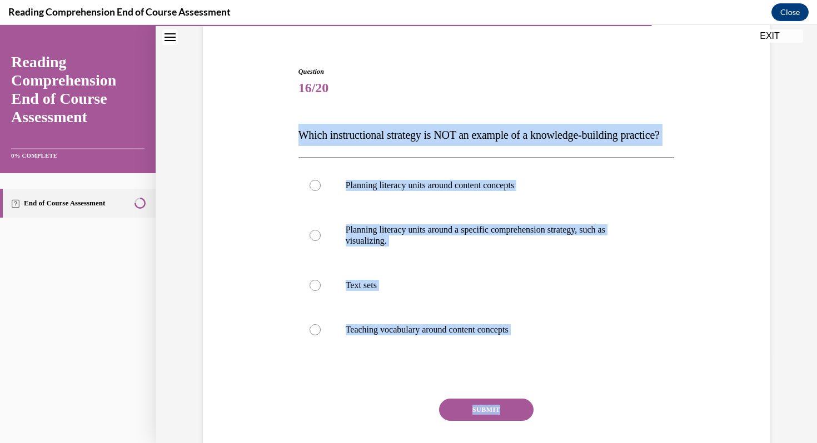
scroll to position [90, 0]
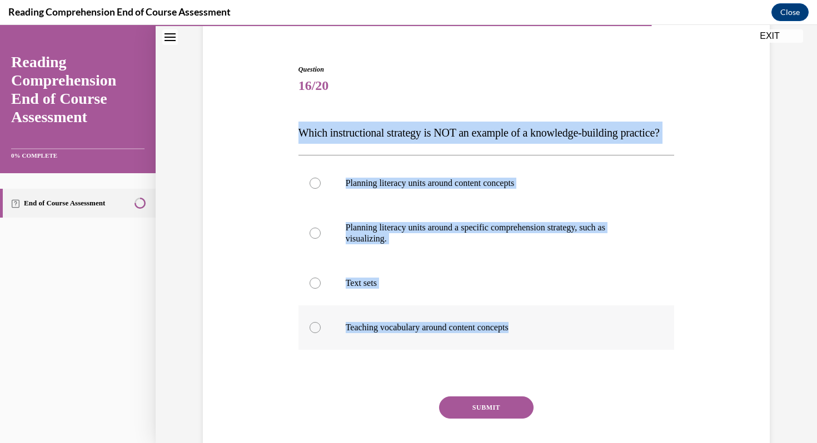
drag, startPoint x: 292, startPoint y: 126, endPoint x: 561, endPoint y: 353, distance: 351.7
click at [561, 353] on div "Question 16/20 Which instructional strategy is NOT an example of a knowledge-bu…" at bounding box center [486, 259] width 572 height 457
click at [401, 189] on p "Planning literacy units around content concepts" at bounding box center [496, 183] width 301 height 11
click at [321, 189] on input "Planning literacy units around content concepts" at bounding box center [315, 183] width 11 height 11
radio input "true"
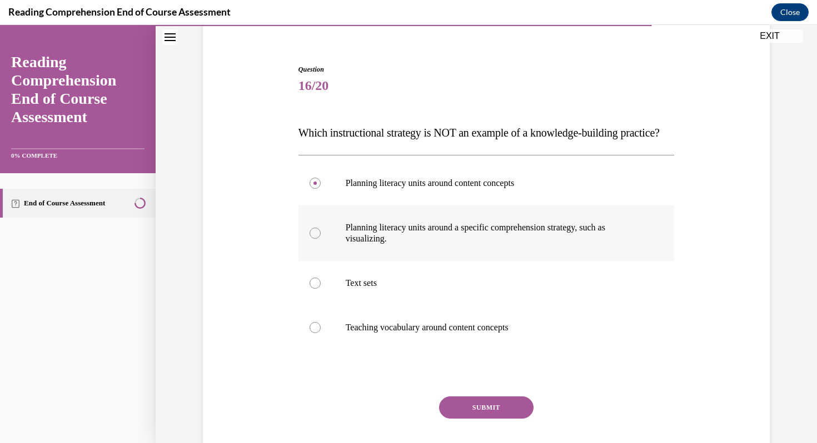
click at [437, 244] on p "Planning literacy units around a specific comprehension strategy, such as visua…" at bounding box center [496, 233] width 301 height 22
click at [321, 239] on input "Planning literacy units around a specific comprehension strategy, such as visua…" at bounding box center [315, 233] width 11 height 11
radio input "true"
click at [478, 419] on button "SUBMIT" at bounding box center [486, 408] width 94 height 22
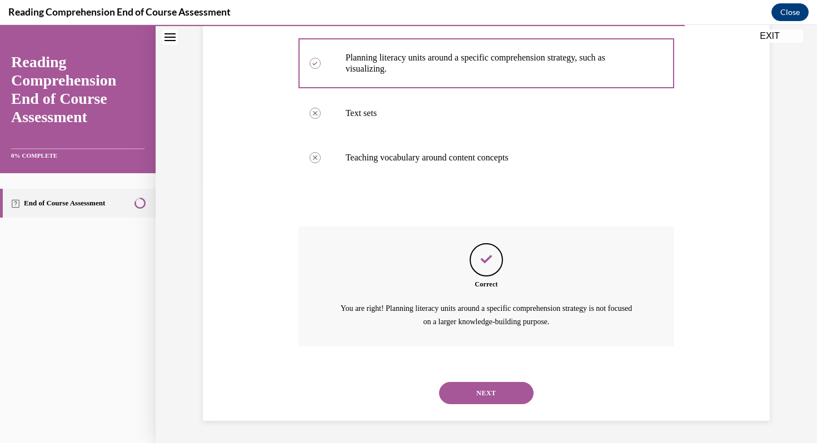
click at [471, 392] on button "NEXT" at bounding box center [486, 393] width 94 height 22
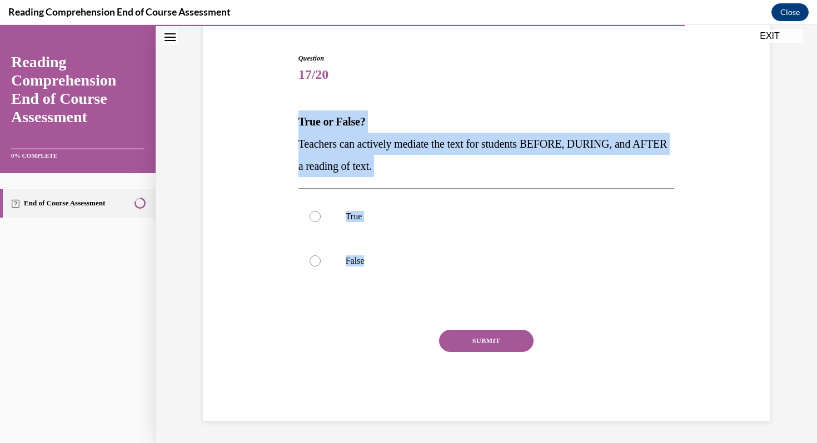
drag, startPoint x: 292, startPoint y: 109, endPoint x: 417, endPoint y: 292, distance: 221.9
click at [418, 292] on div "Question 17/20 True or False? Teachers can actively mediate the text for studen…" at bounding box center [486, 220] width 572 height 401
click at [364, 222] on p "True" at bounding box center [496, 216] width 301 height 11
click at [321, 222] on input "True" at bounding box center [315, 216] width 11 height 11
radio input "true"
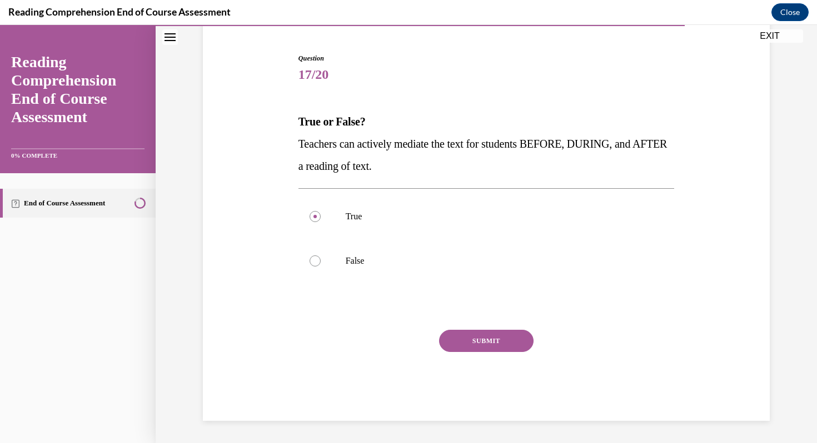
click at [481, 339] on button "SUBMIT" at bounding box center [486, 341] width 94 height 22
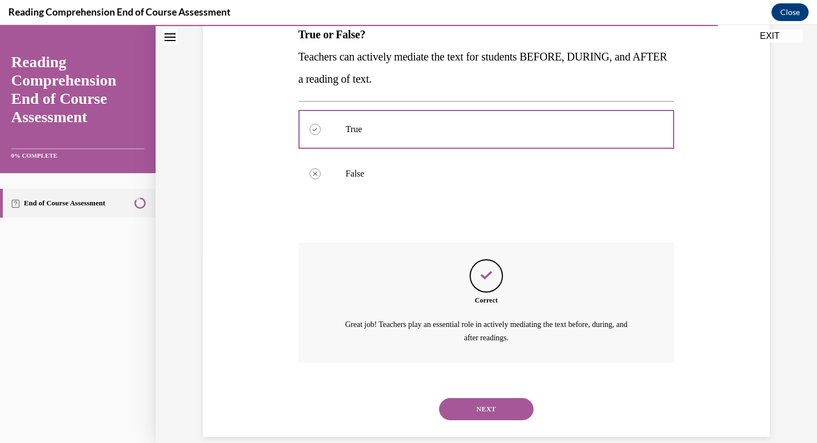
scroll to position [204, 0]
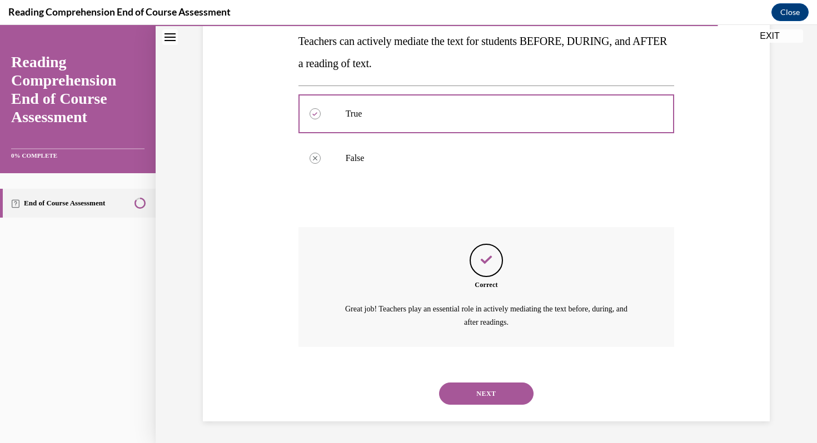
click at [466, 398] on button "NEXT" at bounding box center [486, 394] width 94 height 22
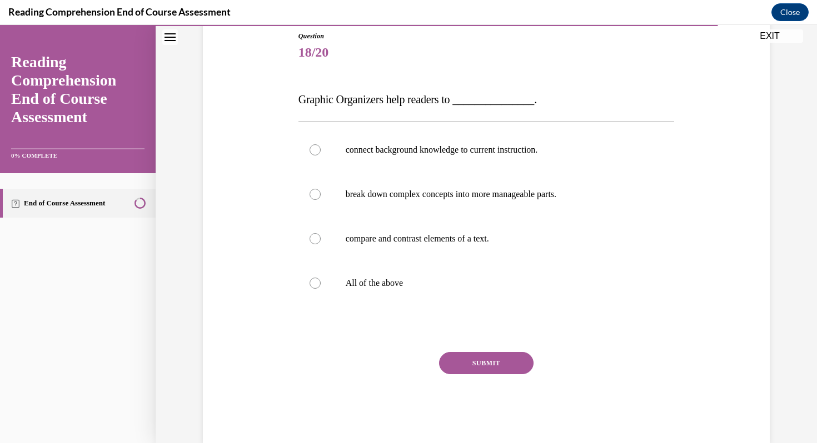
scroll to position [146, 0]
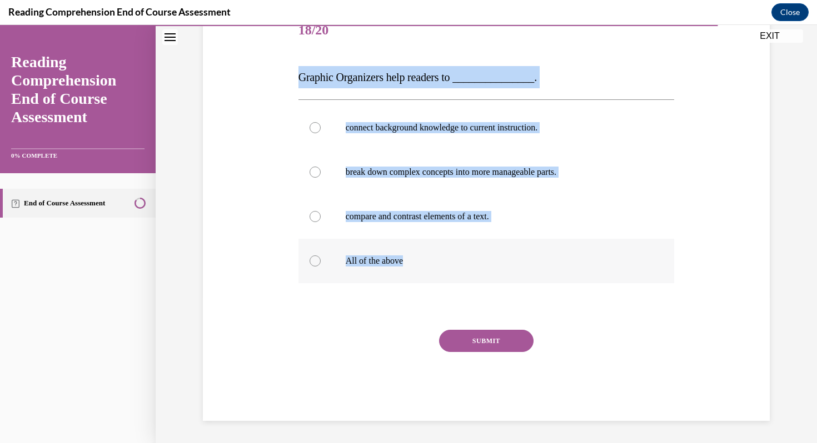
drag, startPoint x: 293, startPoint y: 96, endPoint x: 446, endPoint y: 258, distance: 222.5
click at [446, 258] on div "Question 18/20 Graphic Organizers help readers to _______________. connect back…" at bounding box center [486, 199] width 572 height 446
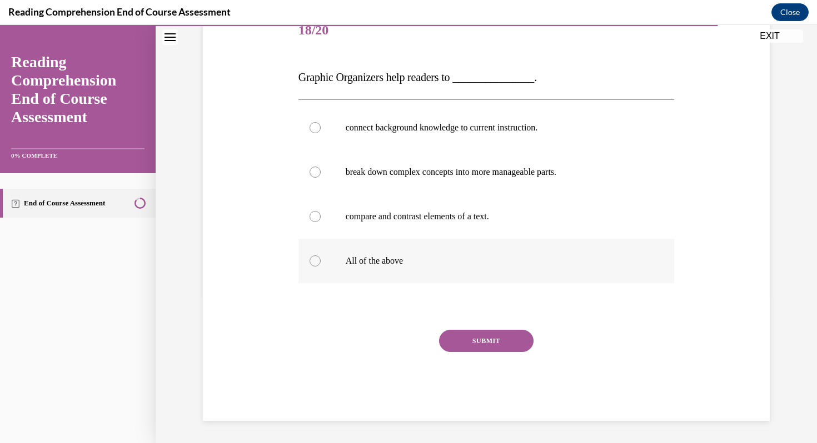
click at [374, 246] on label "All of the above" at bounding box center [486, 261] width 376 height 44
click at [321, 256] on input "All of the above" at bounding box center [315, 261] width 11 height 11
radio input "true"
click at [488, 344] on button "SUBMIT" at bounding box center [486, 341] width 94 height 22
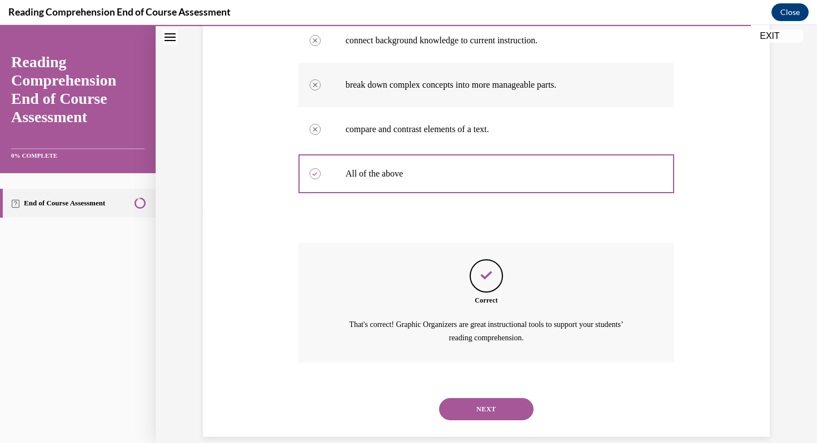
scroll to position [248, 0]
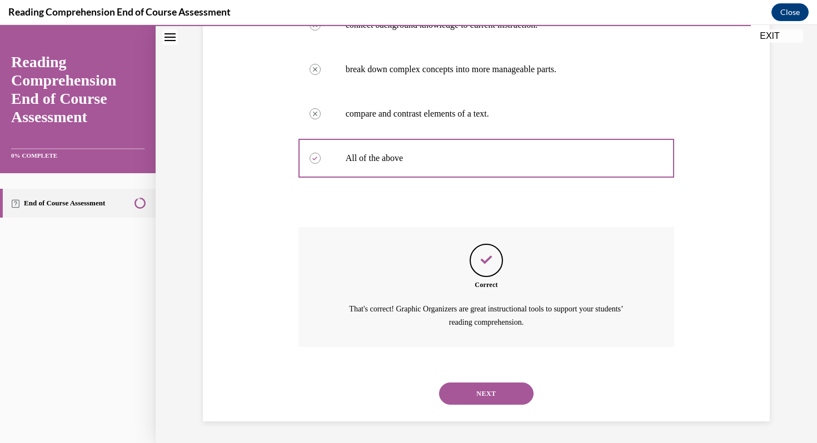
click at [473, 393] on button "NEXT" at bounding box center [486, 394] width 94 height 22
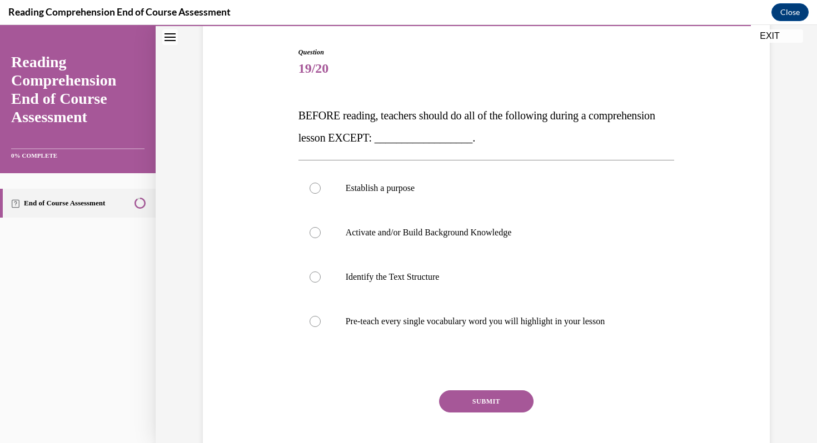
scroll to position [108, 0]
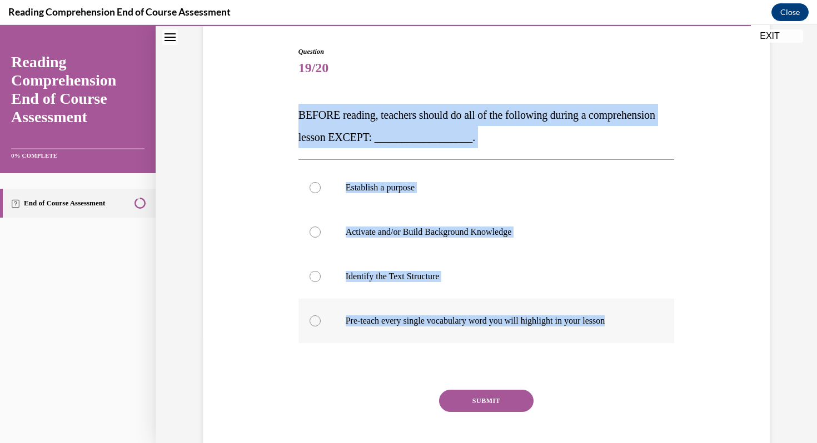
drag, startPoint x: 290, startPoint y: 99, endPoint x: 639, endPoint y: 326, distance: 415.8
click at [639, 326] on div "Question 19/20 BEFORE reading, teachers should do all of the following during a…" at bounding box center [486, 247] width 572 height 468
click at [414, 335] on label "Pre-teach every single vocabulary word you will highlight in your lesson" at bounding box center [486, 321] width 376 height 44
click at [321, 327] on input "Pre-teach every single vocabulary word you will highlight in your lesson" at bounding box center [315, 321] width 11 height 11
radio input "true"
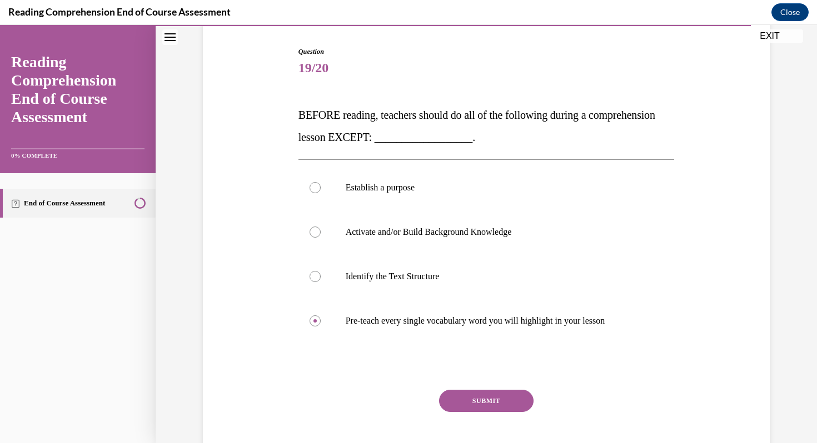
click at [478, 405] on button "SUBMIT" at bounding box center [486, 401] width 94 height 22
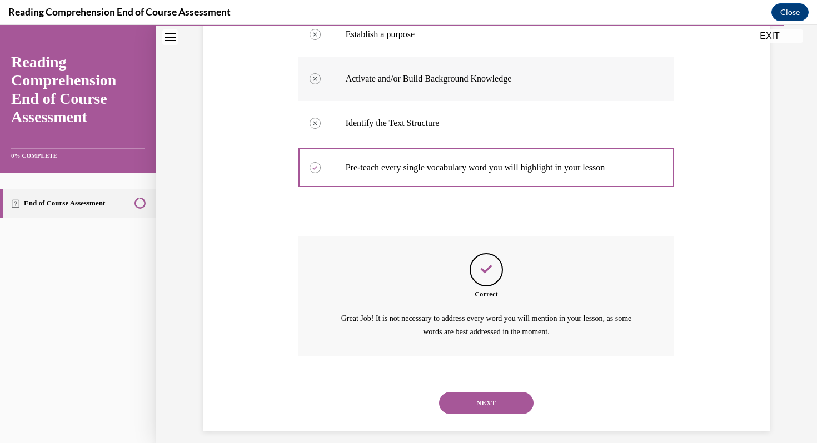
scroll to position [271, 0]
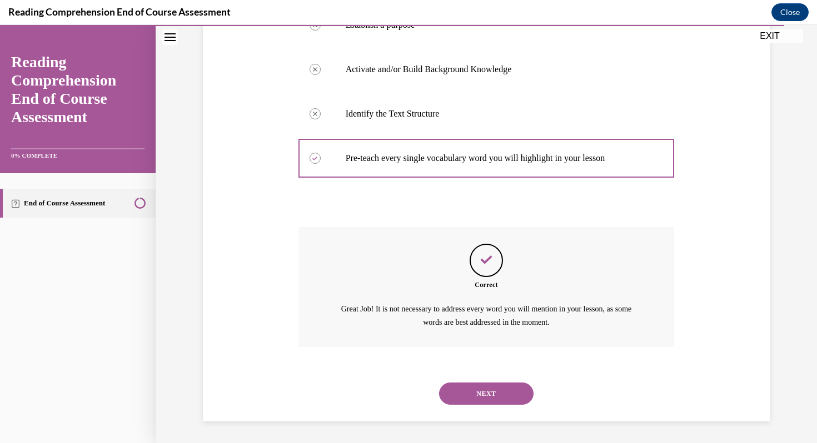
click at [465, 385] on button "NEXT" at bounding box center [486, 394] width 94 height 22
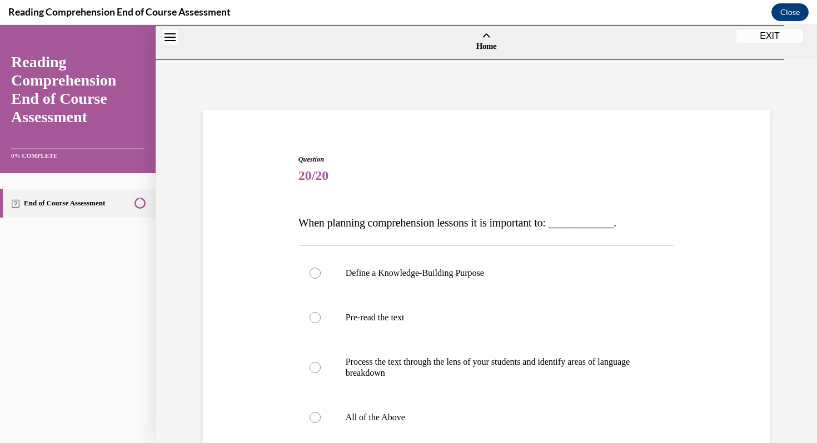
scroll to position [107, 0]
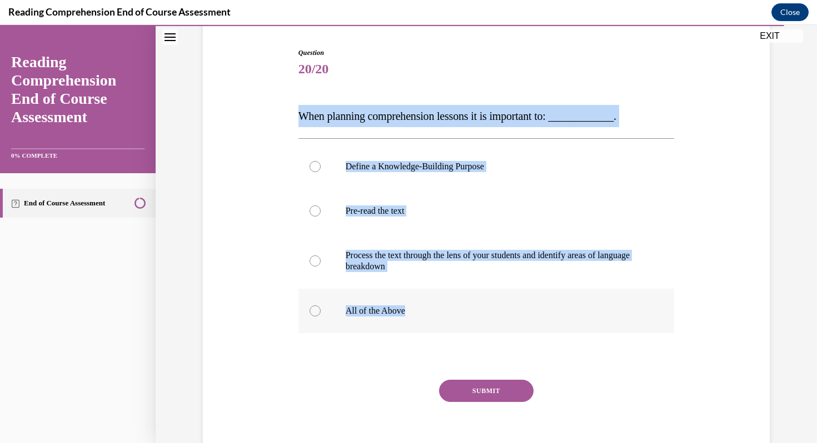
drag, startPoint x: 291, startPoint y: 98, endPoint x: 476, endPoint y: 313, distance: 283.3
click at [476, 313] on div "Question 20/20 When planning comprehension lessons it is important to: ________…" at bounding box center [486, 242] width 572 height 457
click at [380, 308] on p "All of the Above" at bounding box center [496, 311] width 301 height 11
click at [321, 308] on input "All of the Above" at bounding box center [315, 311] width 11 height 11
radio input "true"
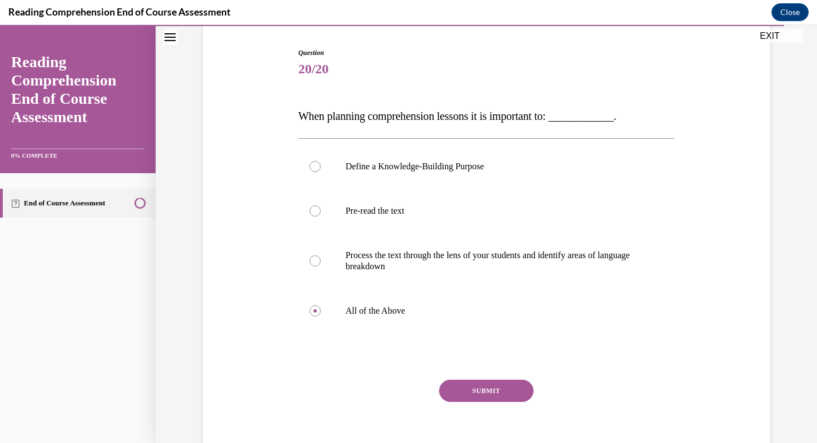
click at [473, 395] on button "SUBMIT" at bounding box center [486, 391] width 94 height 22
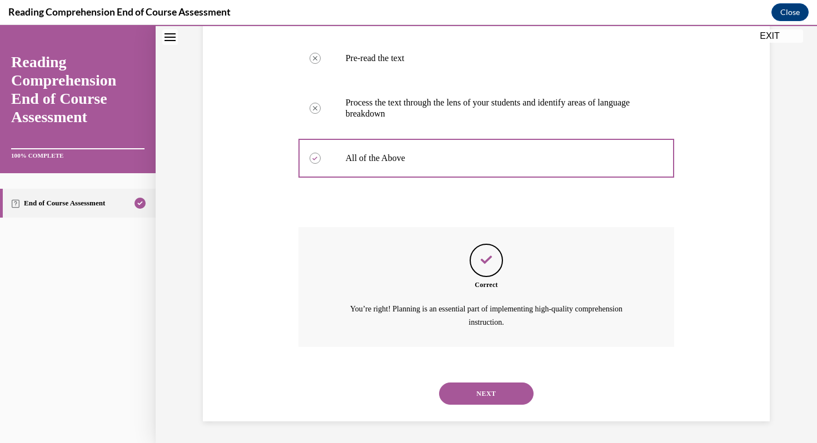
click at [491, 398] on button "NEXT" at bounding box center [486, 394] width 94 height 22
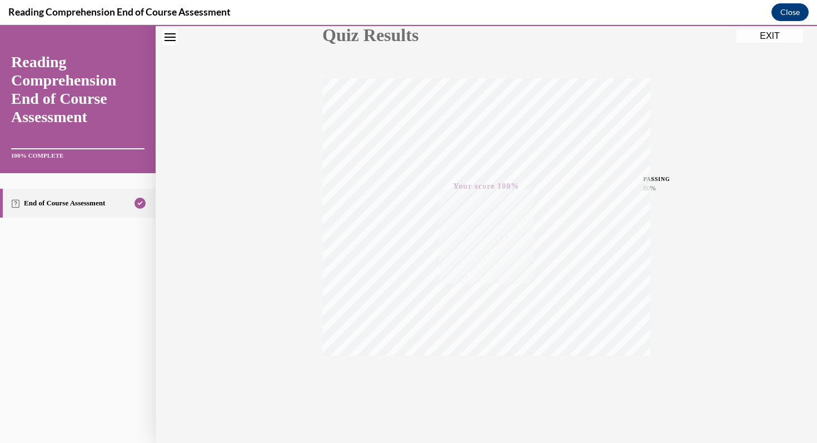
scroll to position [151, 0]
click at [761, 40] on button "EXIT" at bounding box center [769, 35] width 67 height 13
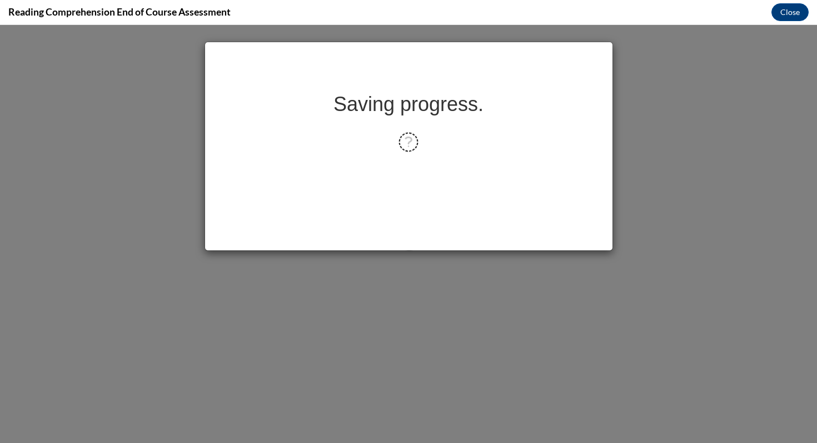
scroll to position [0, 0]
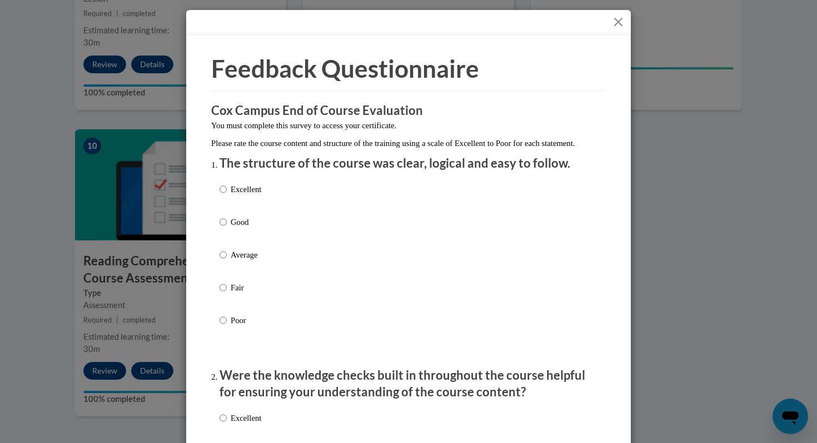
click at [244, 208] on label "Excellent" at bounding box center [240, 198] width 42 height 30
click at [227, 196] on input "Excellent" at bounding box center [222, 189] width 7 height 12
radio input "true"
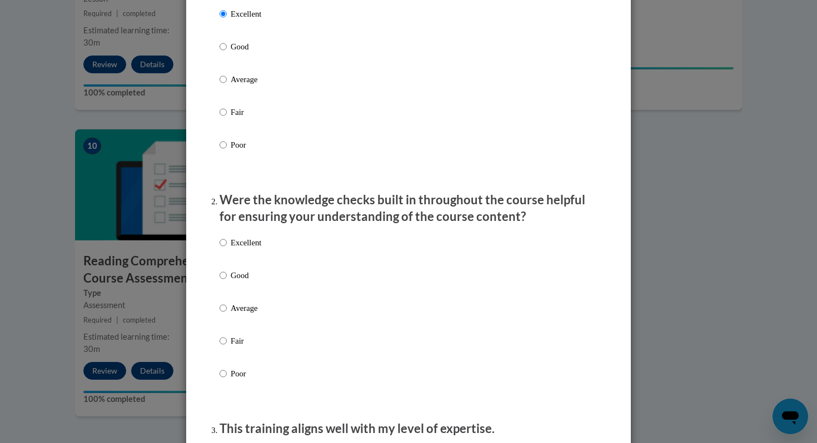
click at [233, 249] on p "Excellent" at bounding box center [246, 243] width 31 height 12
click at [227, 249] on input "Excellent" at bounding box center [222, 243] width 7 height 12
radio input "true"
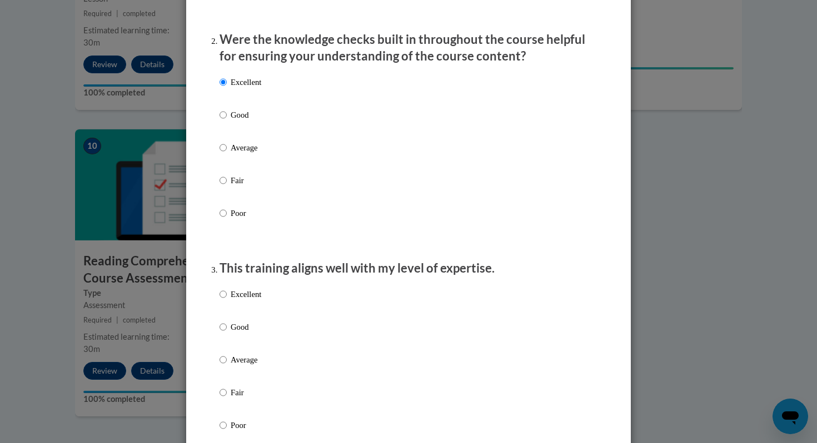
click at [233, 301] on p "Excellent" at bounding box center [246, 294] width 31 height 12
click at [227, 301] on input "Excellent" at bounding box center [222, 294] width 7 height 12
radio input "true"
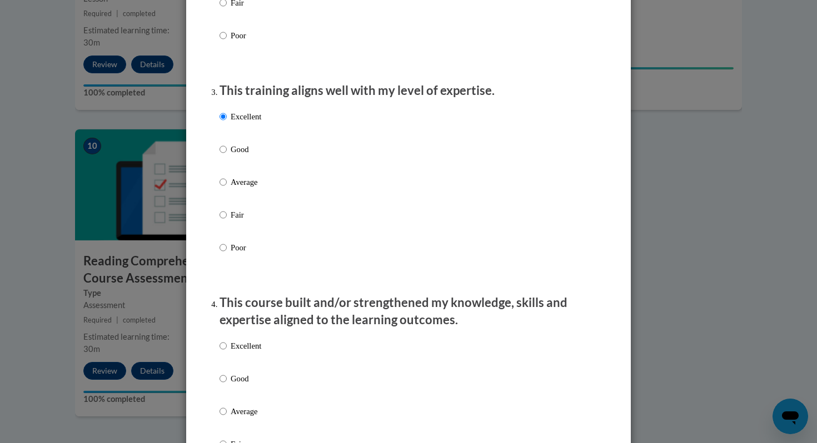
click at [234, 352] on p "Excellent" at bounding box center [246, 346] width 31 height 12
click at [227, 352] on input "Excellent" at bounding box center [222, 346] width 7 height 12
radio input "true"
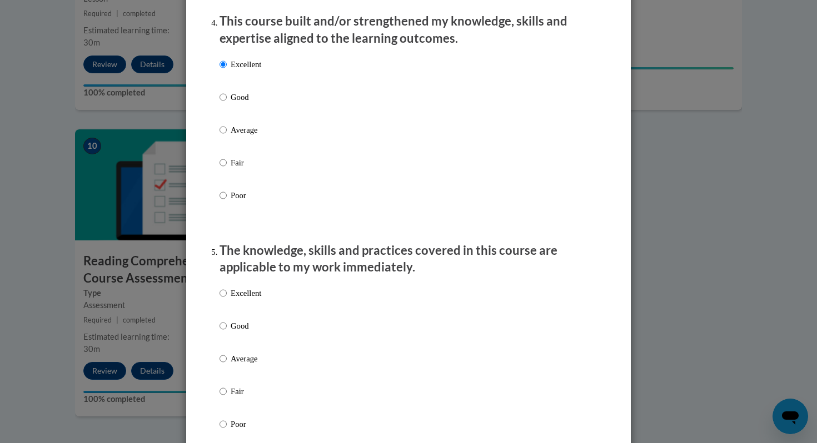
click at [252, 300] on p "Excellent" at bounding box center [246, 293] width 31 height 12
click at [227, 300] on input "Excellent" at bounding box center [222, 293] width 7 height 12
radio input "true"
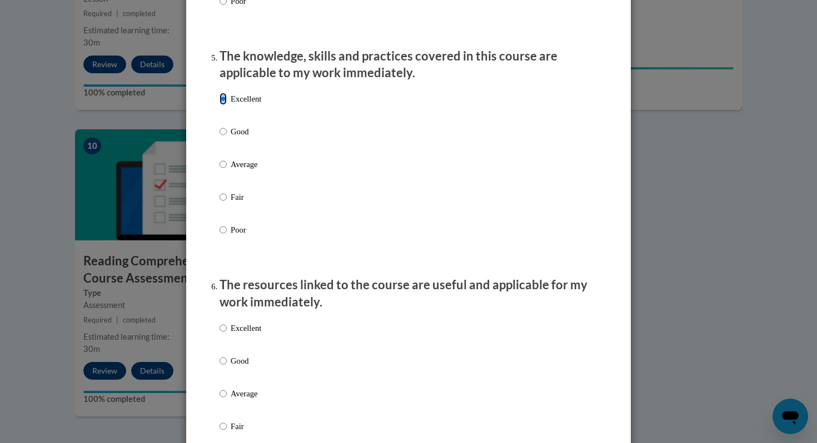
scroll to position [994, 0]
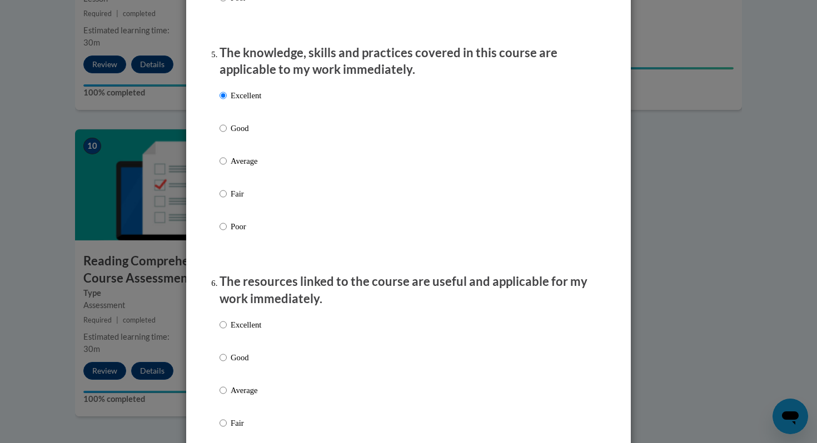
click at [248, 331] on p "Excellent" at bounding box center [246, 325] width 31 height 12
click at [227, 331] on input "Excellent" at bounding box center [222, 325] width 7 height 12
radio input "true"
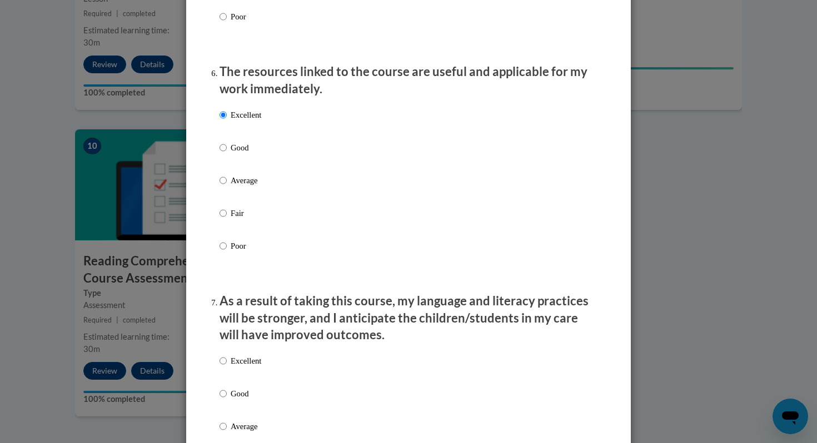
click at [253, 367] on p "Excellent" at bounding box center [246, 361] width 31 height 12
click at [227, 367] on input "Excellent" at bounding box center [222, 361] width 7 height 12
radio input "true"
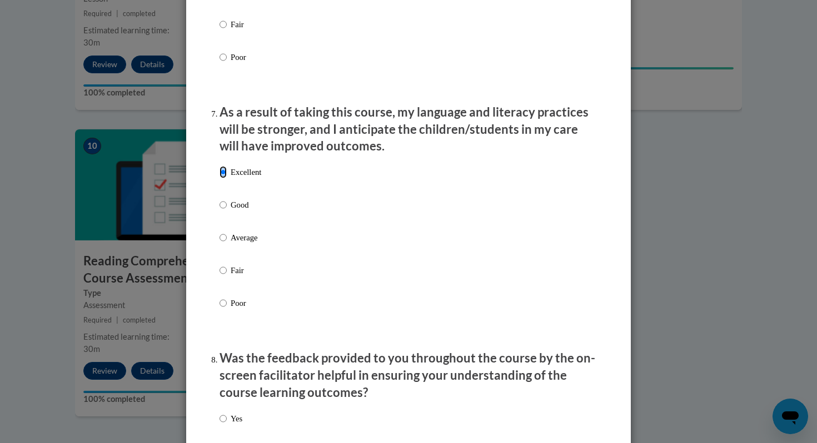
scroll to position [1394, 0]
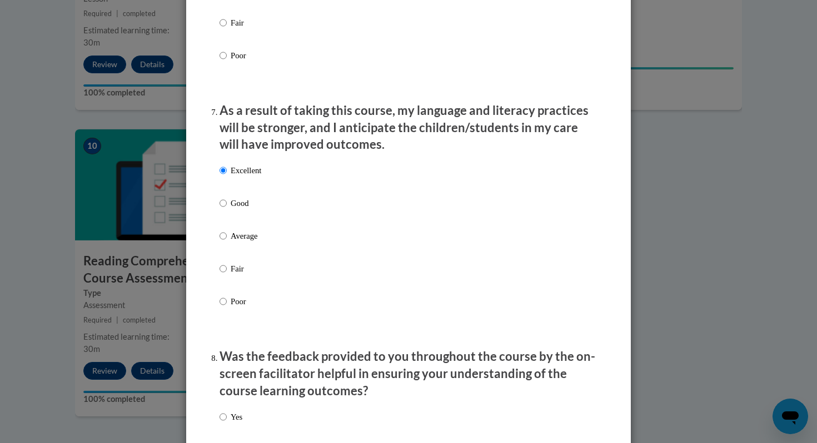
click at [231, 423] on p "Yes" at bounding box center [237, 417] width 12 height 12
click at [227, 423] on input "Yes" at bounding box center [222, 417] width 7 height 12
radio input "true"
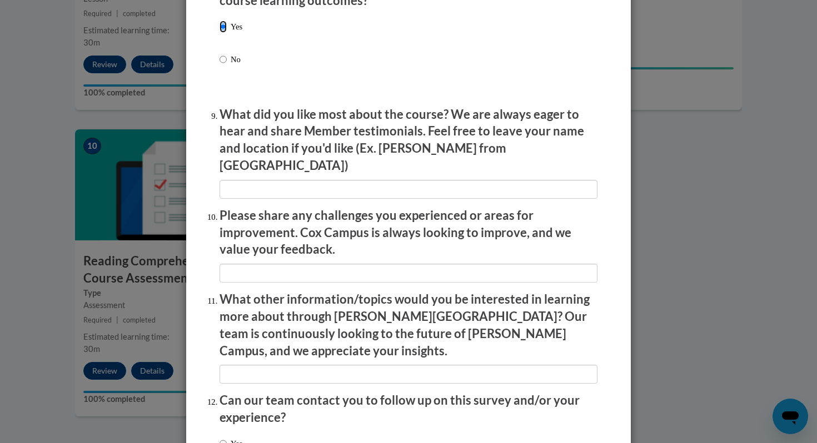
scroll to position [1868, 0]
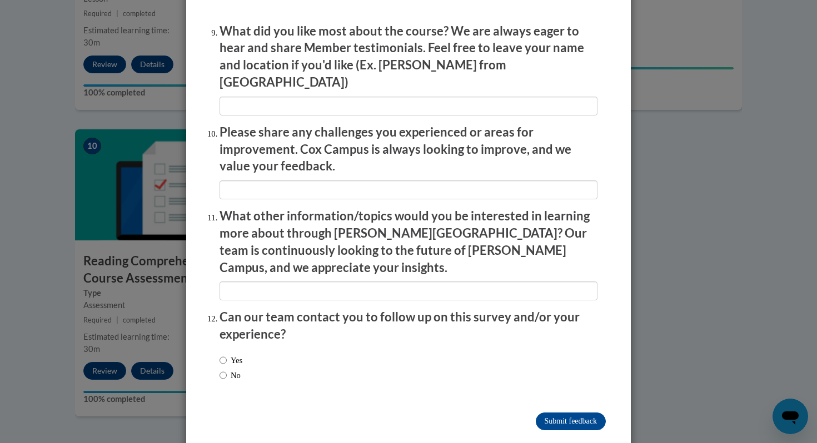
click at [232, 370] on label "No" at bounding box center [229, 376] width 21 height 12
click at [227, 370] on input "No" at bounding box center [222, 376] width 7 height 12
radio input "true"
click at [577, 413] on input "Submit feedback" at bounding box center [571, 422] width 70 height 18
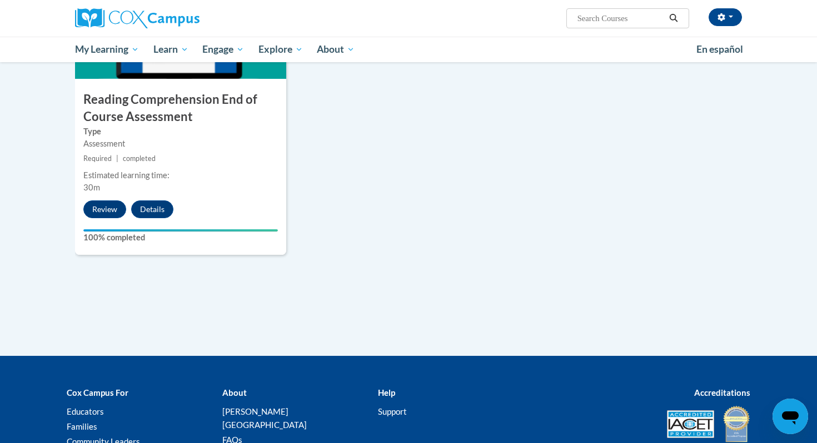
scroll to position [1298, 0]
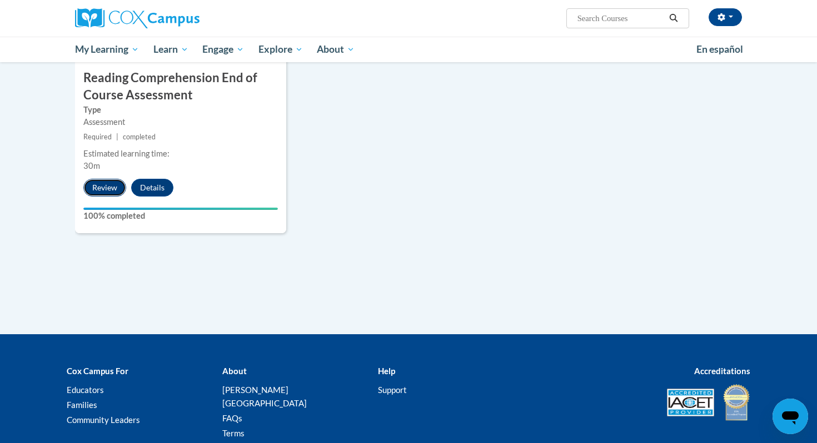
click at [98, 195] on button "Review" at bounding box center [104, 188] width 43 height 18
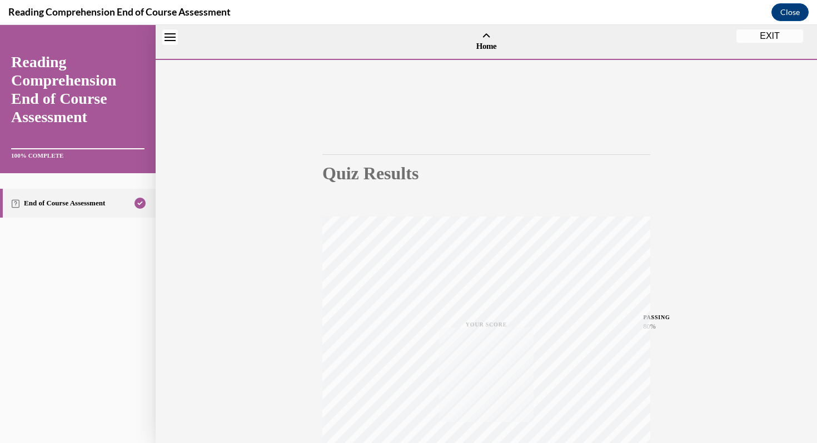
scroll to position [34, 0]
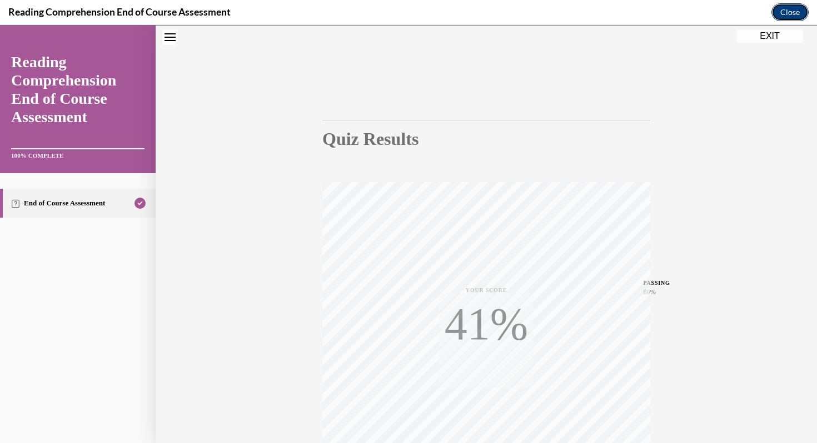
click at [781, 13] on button "Close" at bounding box center [789, 12] width 37 height 18
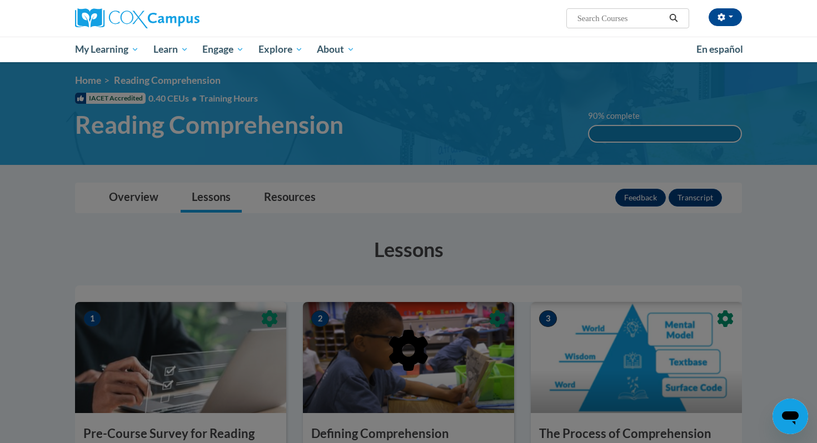
scroll to position [0, 0]
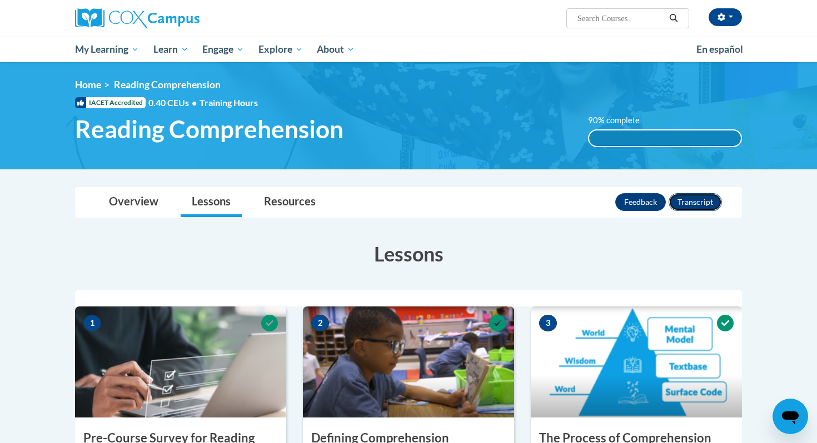
click at [706, 203] on button "Transcript" at bounding box center [694, 202] width 53 height 18
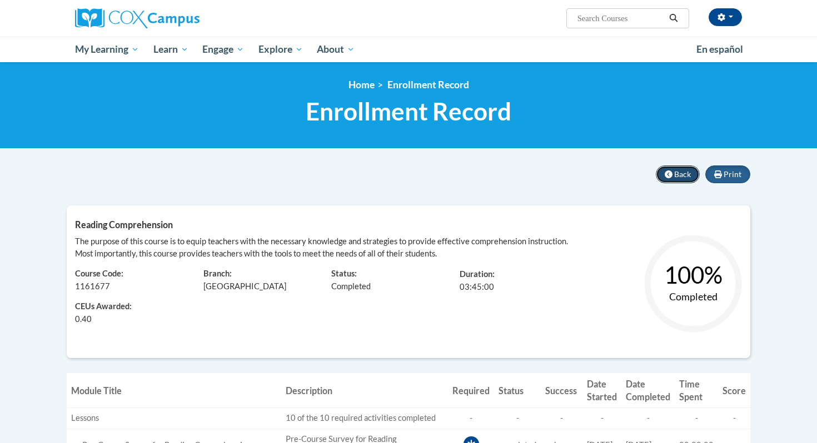
click at [676, 173] on span "Back" at bounding box center [682, 173] width 17 height 9
